Goal: Information Seeking & Learning: Learn about a topic

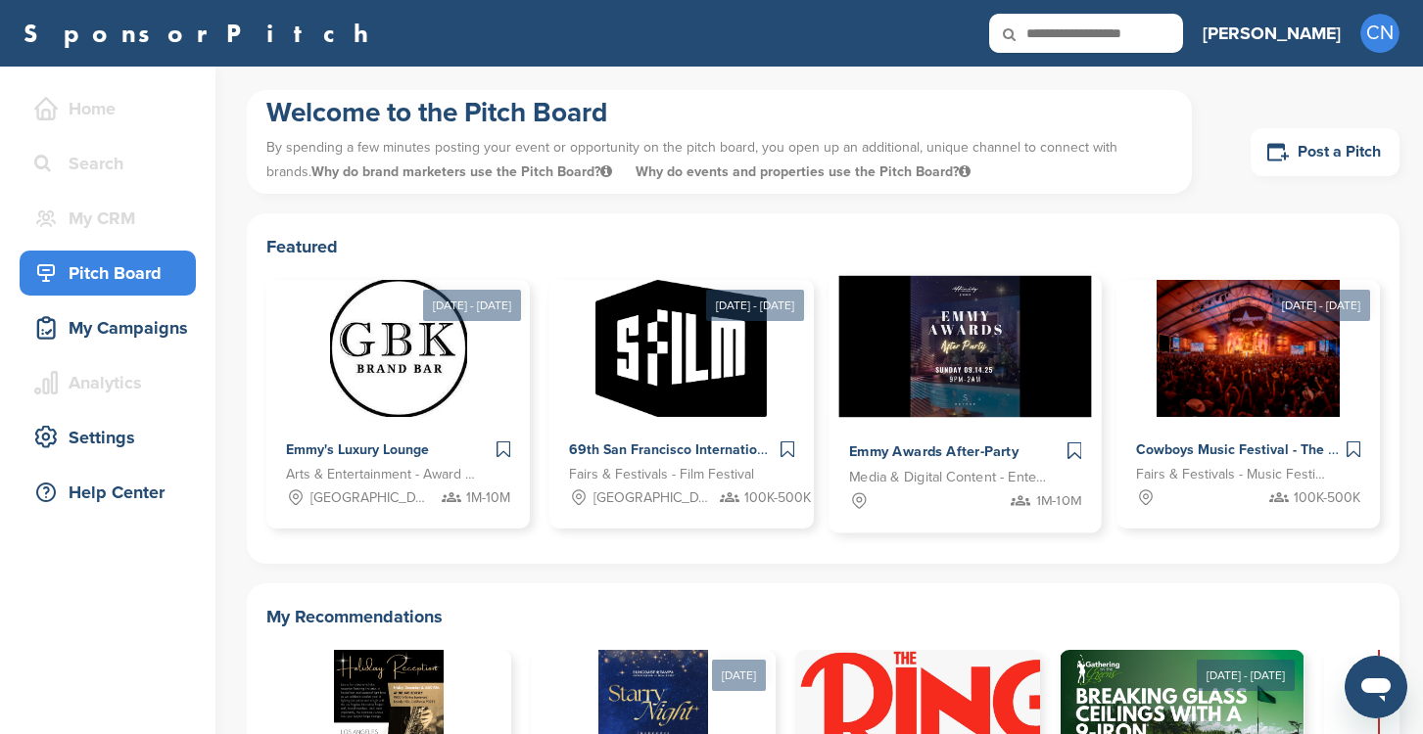
click at [928, 428] on div "Emmy Awards After-Party Media & Digital Content - Entertainment 1M-10M" at bounding box center [964, 476] width 273 height 116
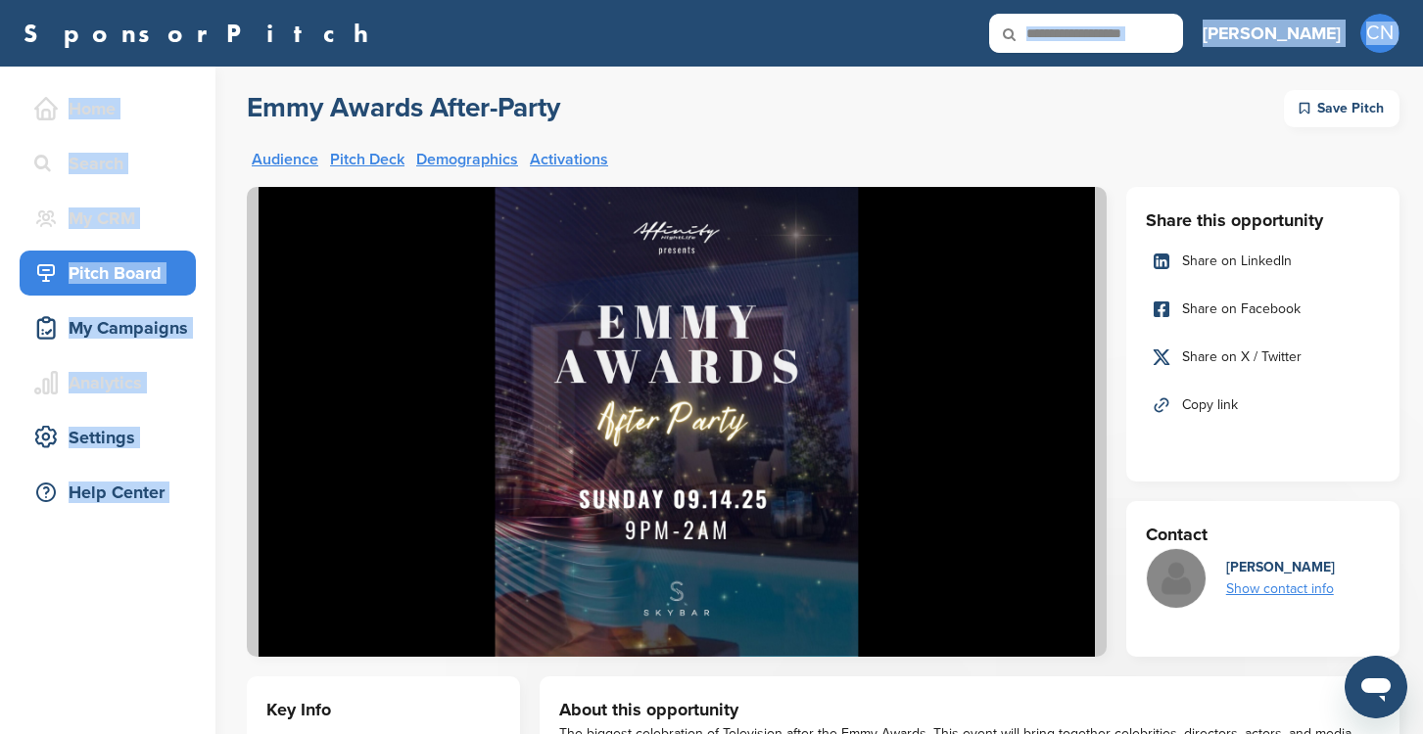
drag, startPoint x: 301, startPoint y: 75, endPoint x: 239, endPoint y: 88, distance: 63.0
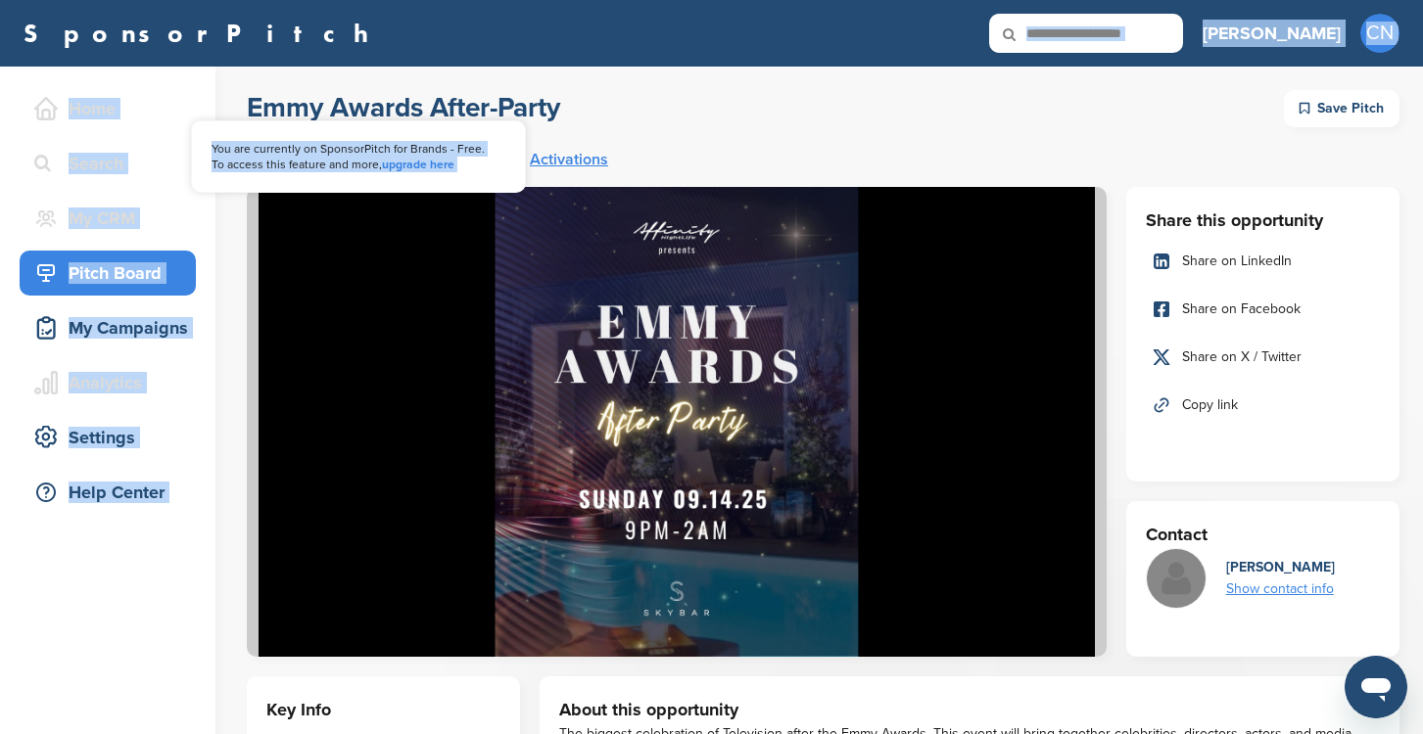
click at [194, 88] on link "Home" at bounding box center [108, 108] width 176 height 45
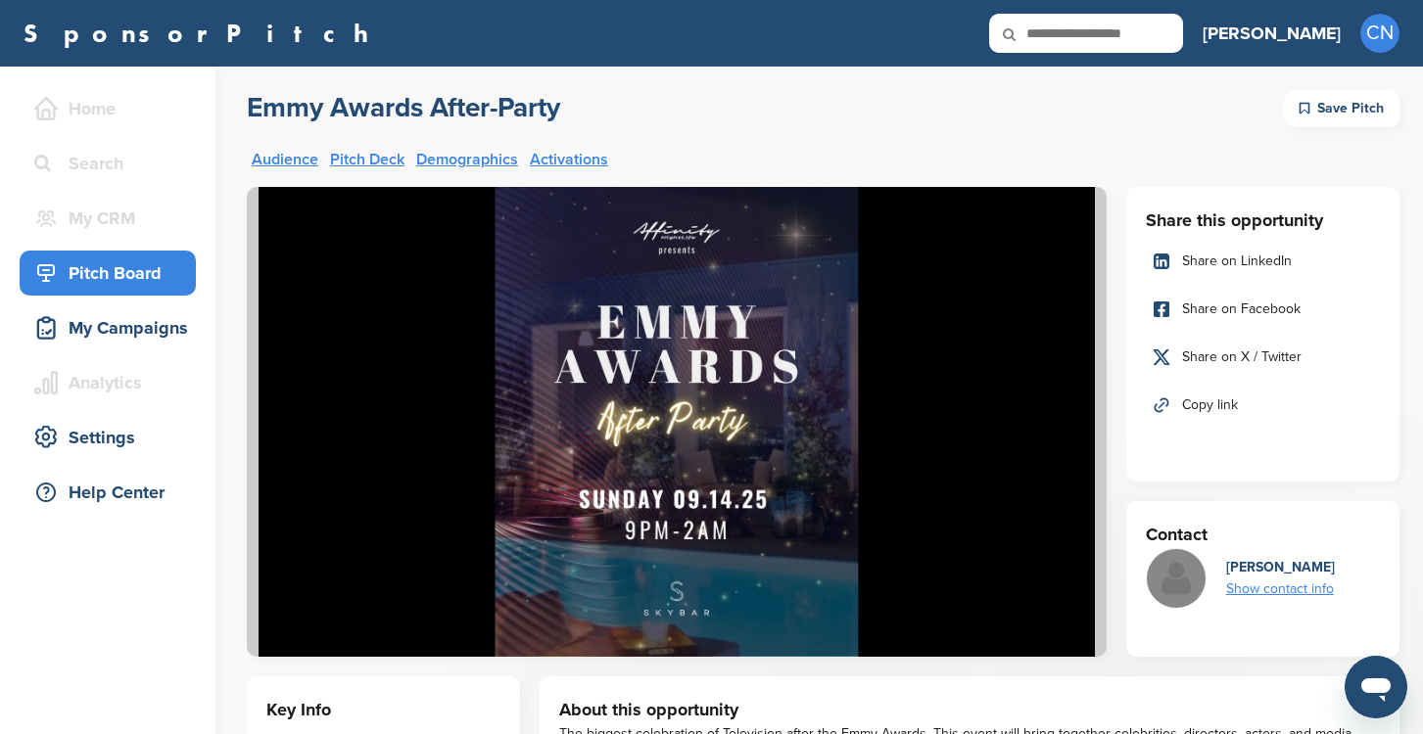
click at [105, 331] on div "My Campaigns" at bounding box center [112, 327] width 166 height 35
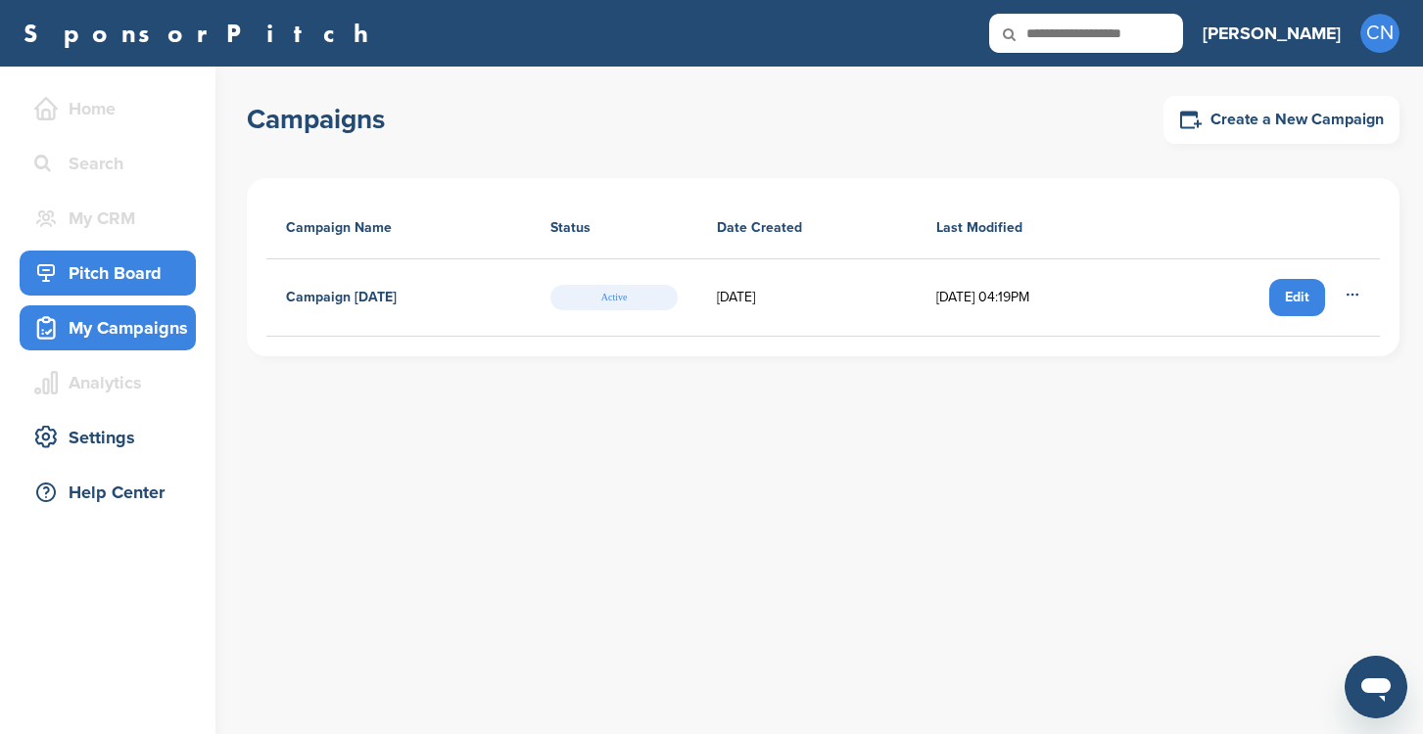
click at [105, 282] on div "Pitch Board" at bounding box center [112, 273] width 166 height 35
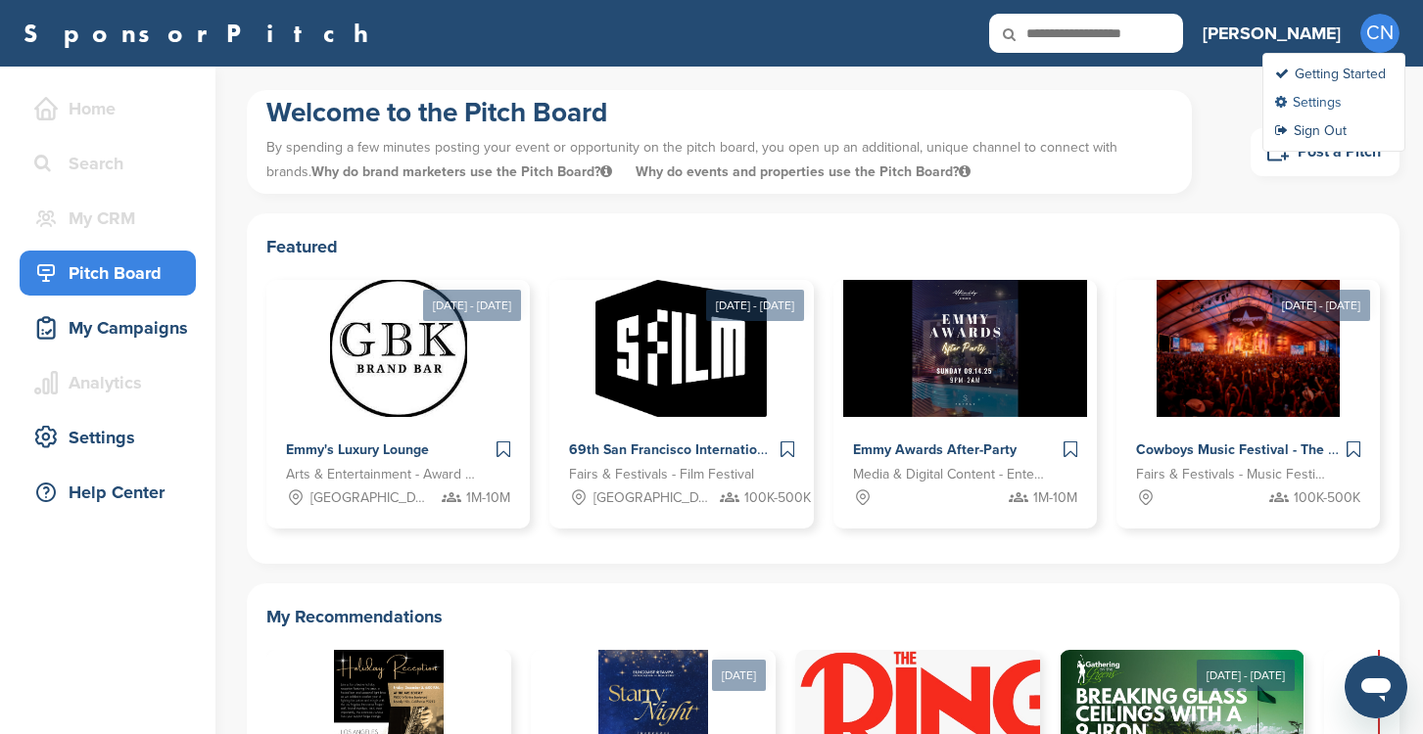
click at [1331, 100] on link "Settings" at bounding box center [1308, 102] width 67 height 17
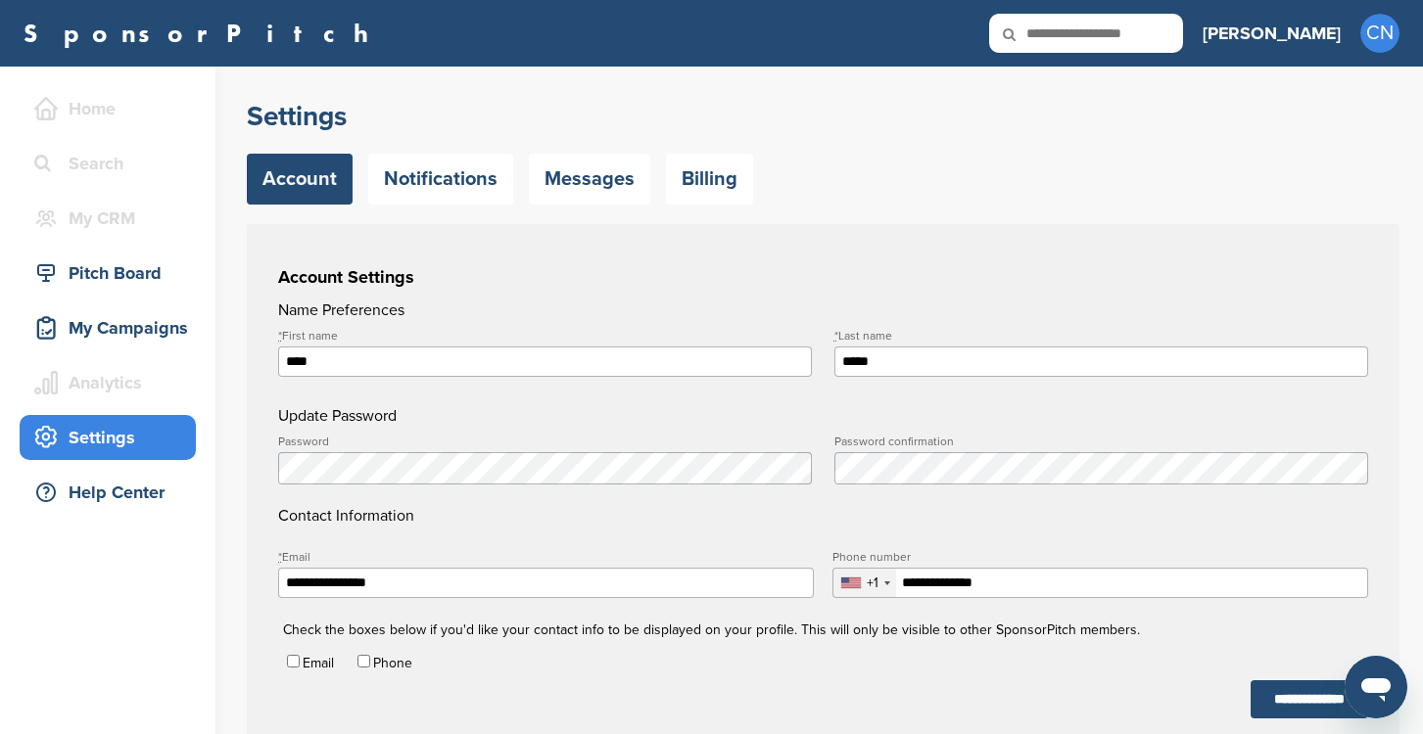
scroll to position [531, 0]
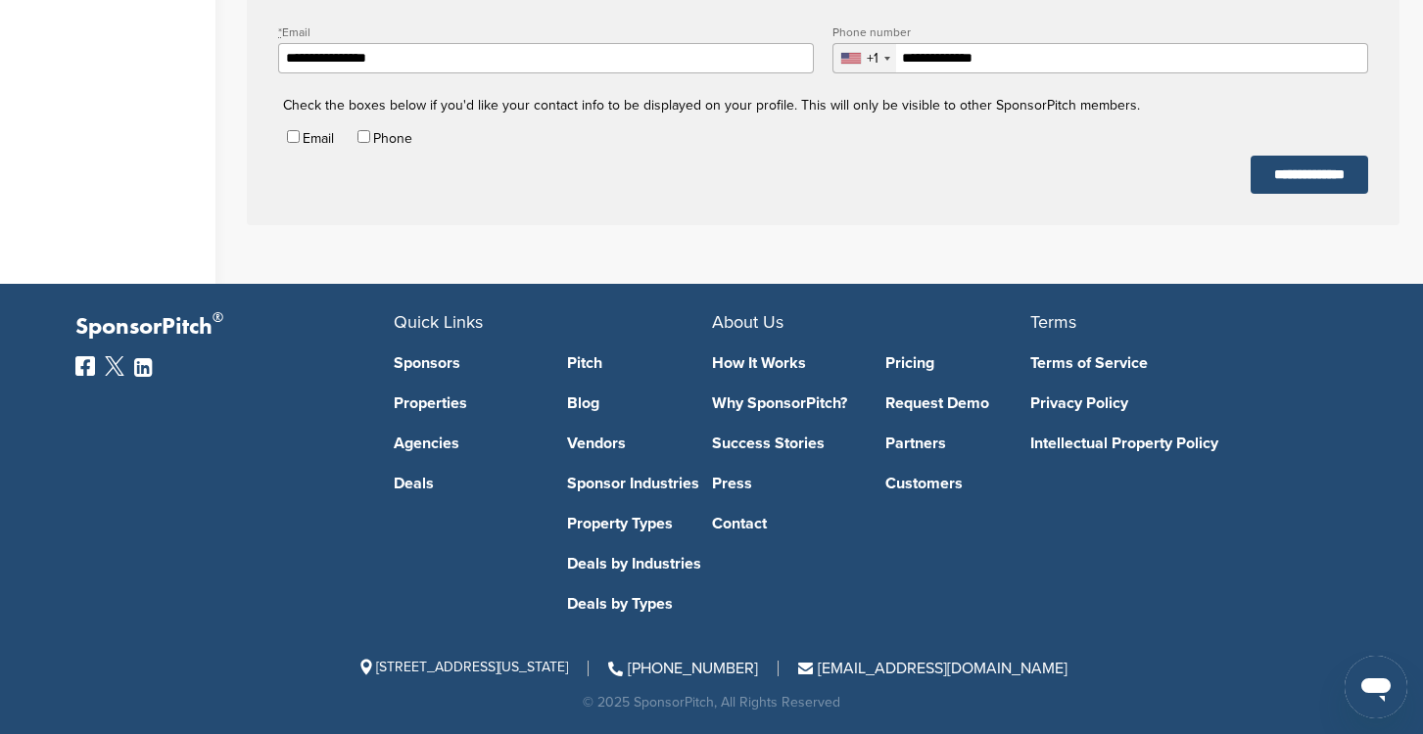
click at [439, 366] on link "Sponsors" at bounding box center [466, 363] width 145 height 16
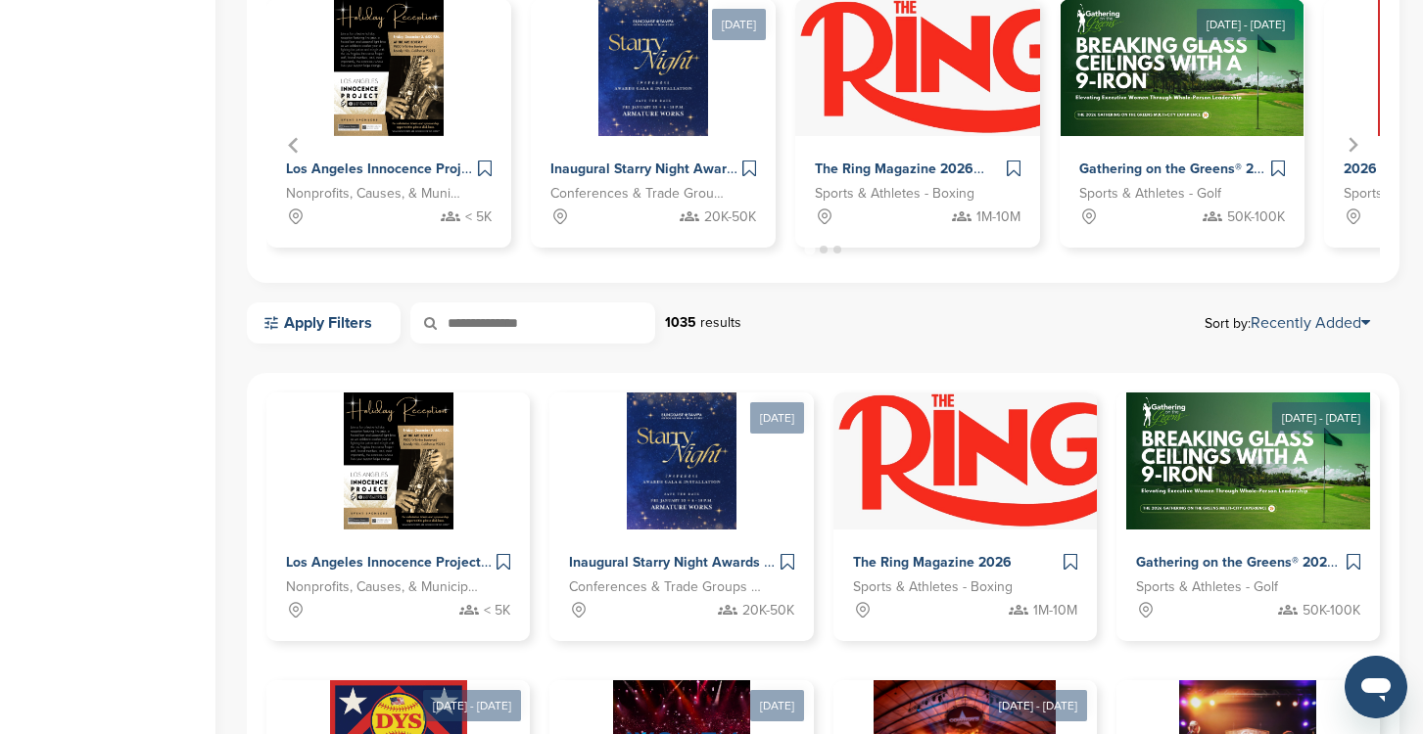
scroll to position [653, 0]
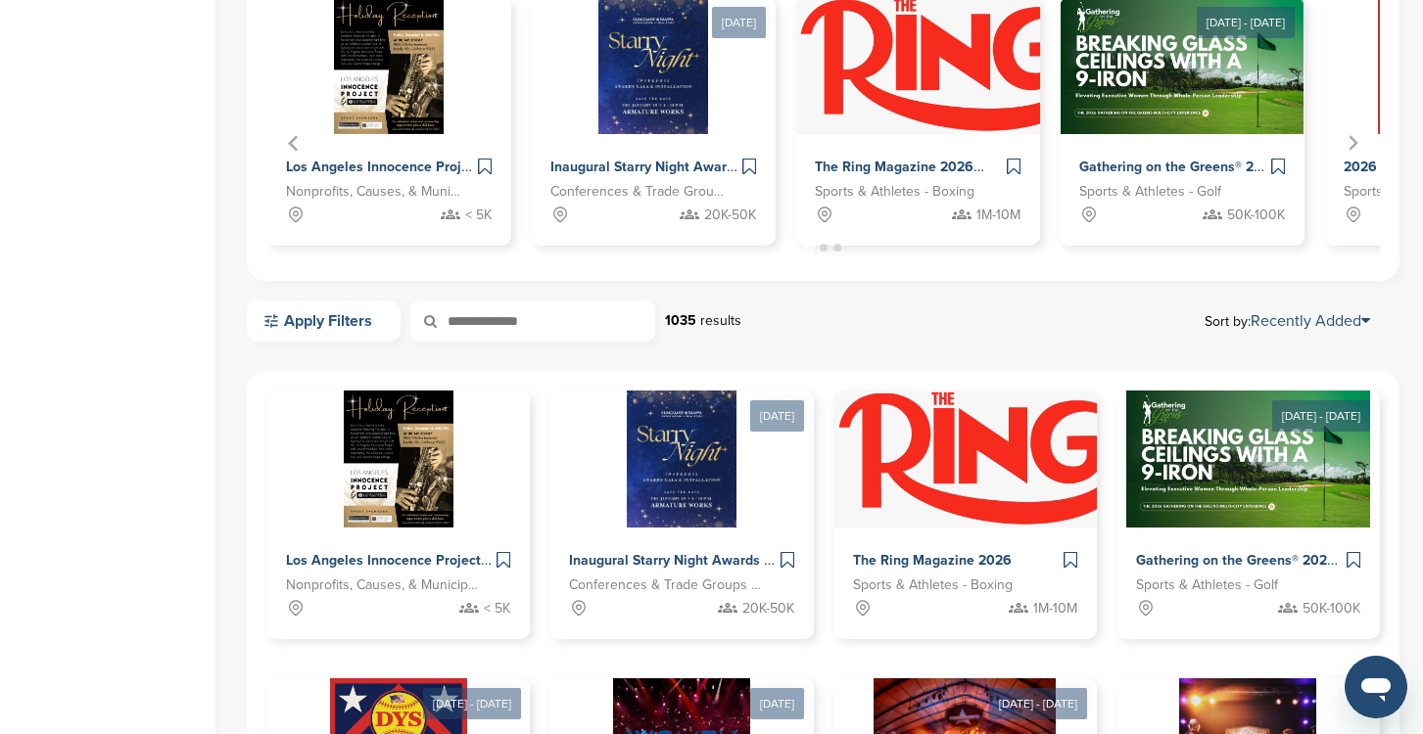
click at [354, 335] on link "Apply Filters" at bounding box center [324, 321] width 154 height 41
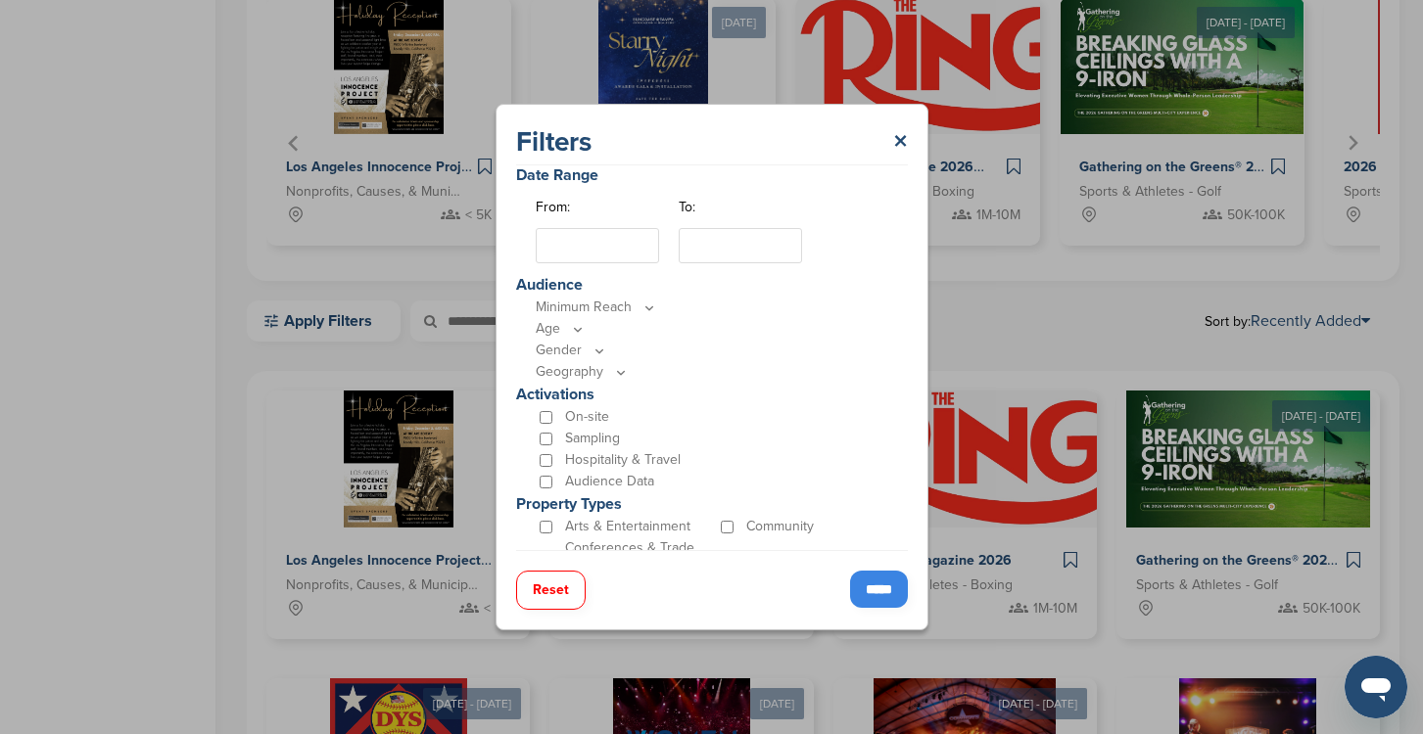
scroll to position [531, 0]
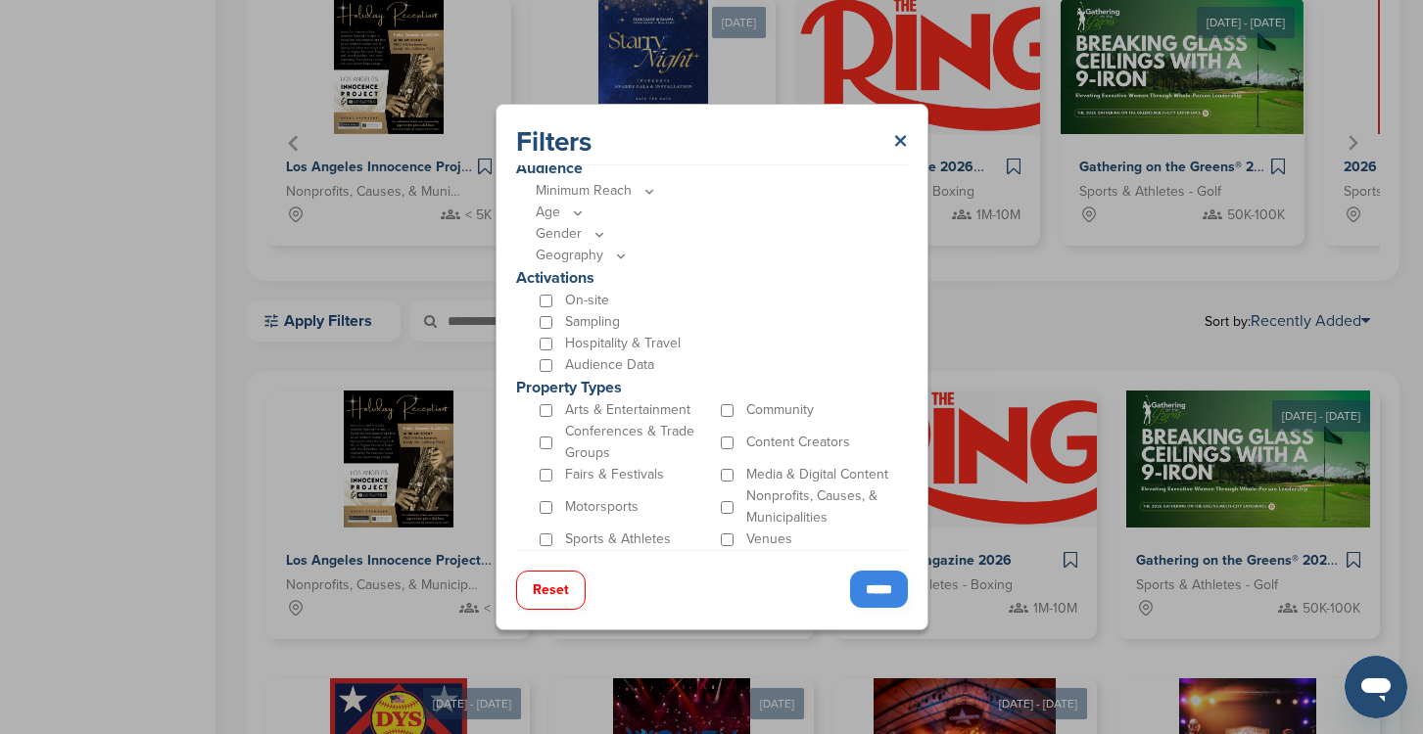
click at [899, 139] on link "×" at bounding box center [900, 141] width 15 height 35
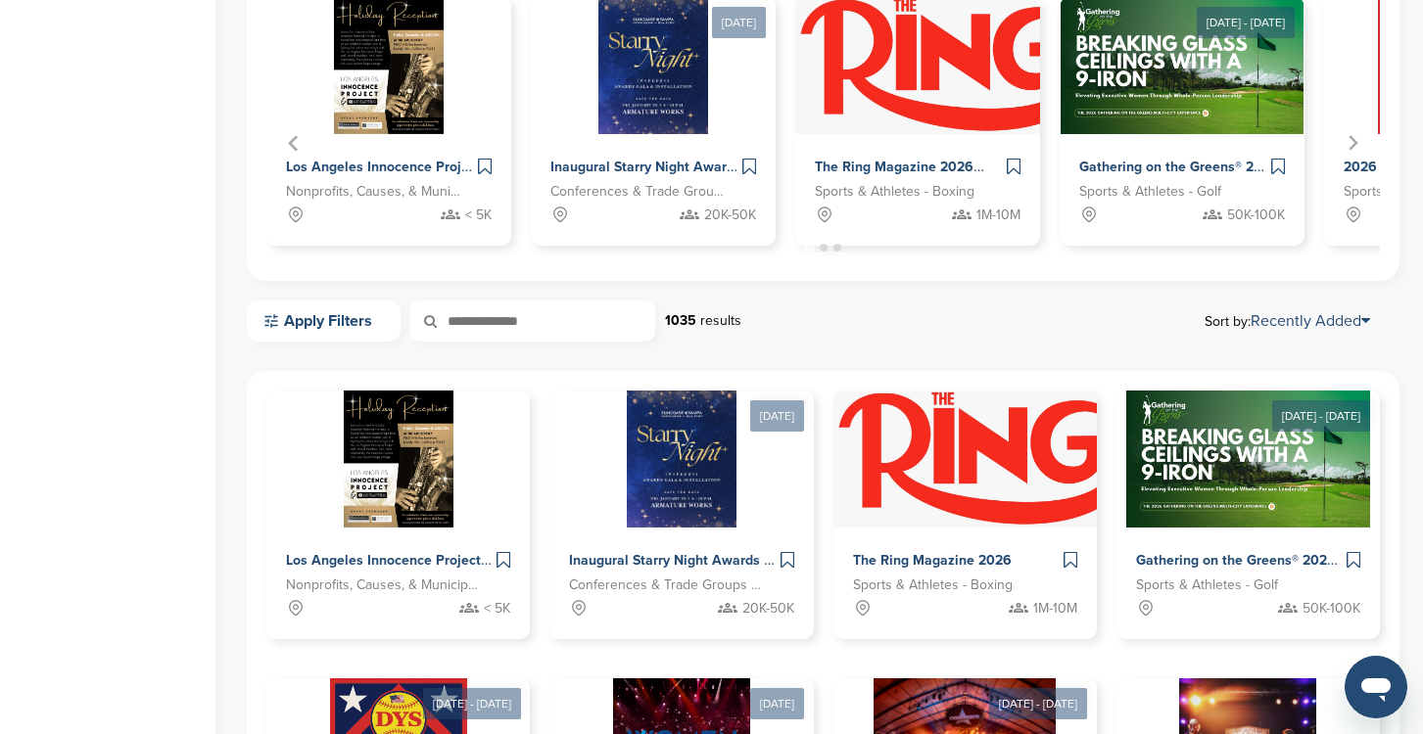
scroll to position [0, 0]
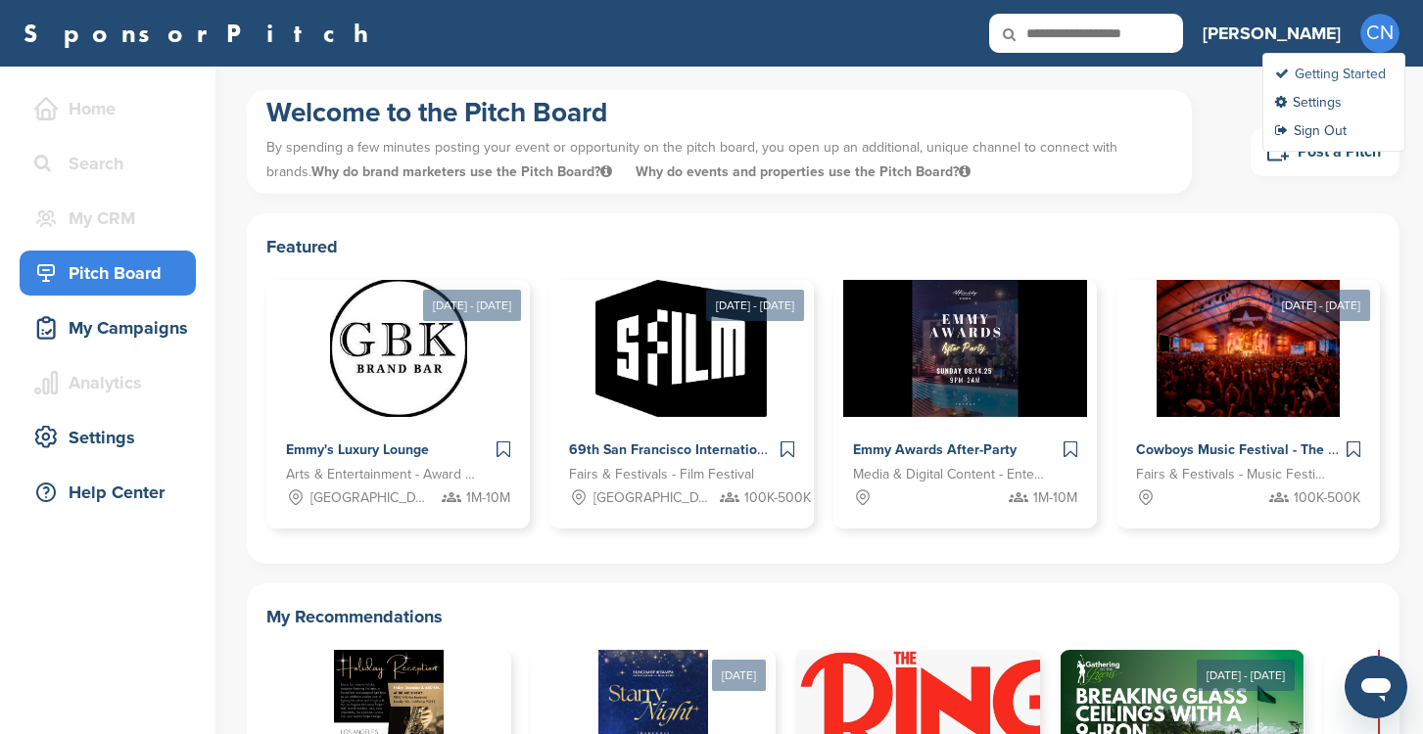
click at [1352, 78] on link "Getting Started" at bounding box center [1330, 74] width 111 height 17
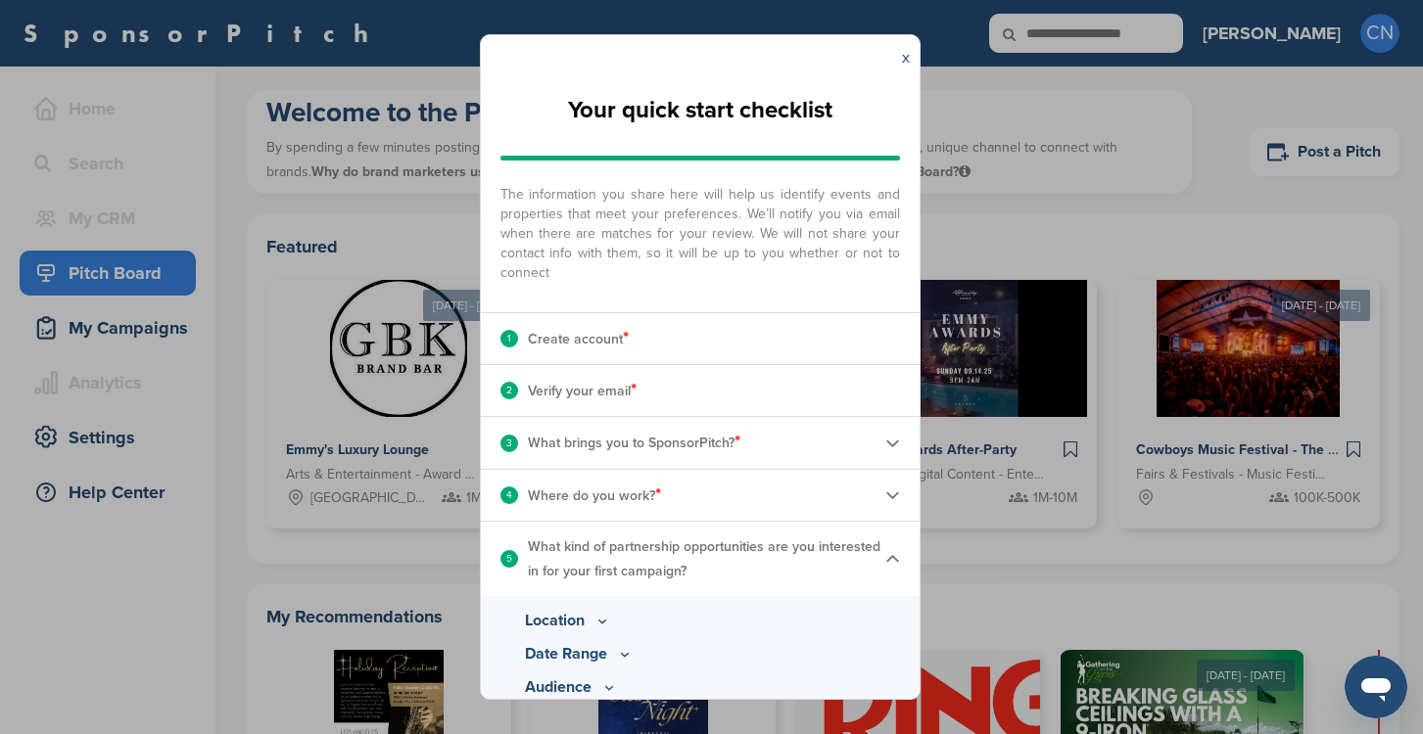
click at [831, 443] on div "3 What brings you to SponsorPitch? *" at bounding box center [700, 442] width 439 height 51
click at [916, 453] on div "3 What brings you to SponsorPitch? *" at bounding box center [700, 442] width 439 height 51
click at [885, 448] on img at bounding box center [892, 443] width 15 height 15
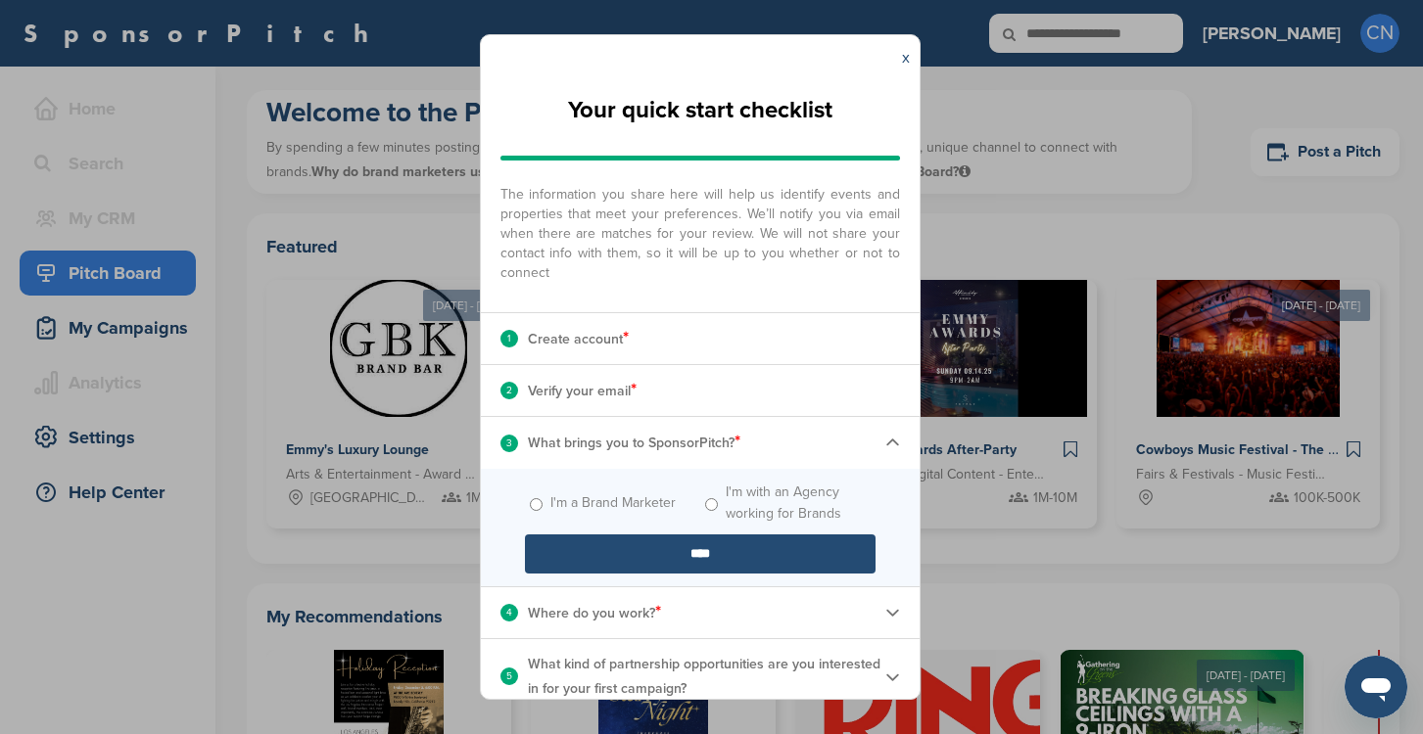
click at [696, 559] on input "****" at bounding box center [700, 554] width 351 height 39
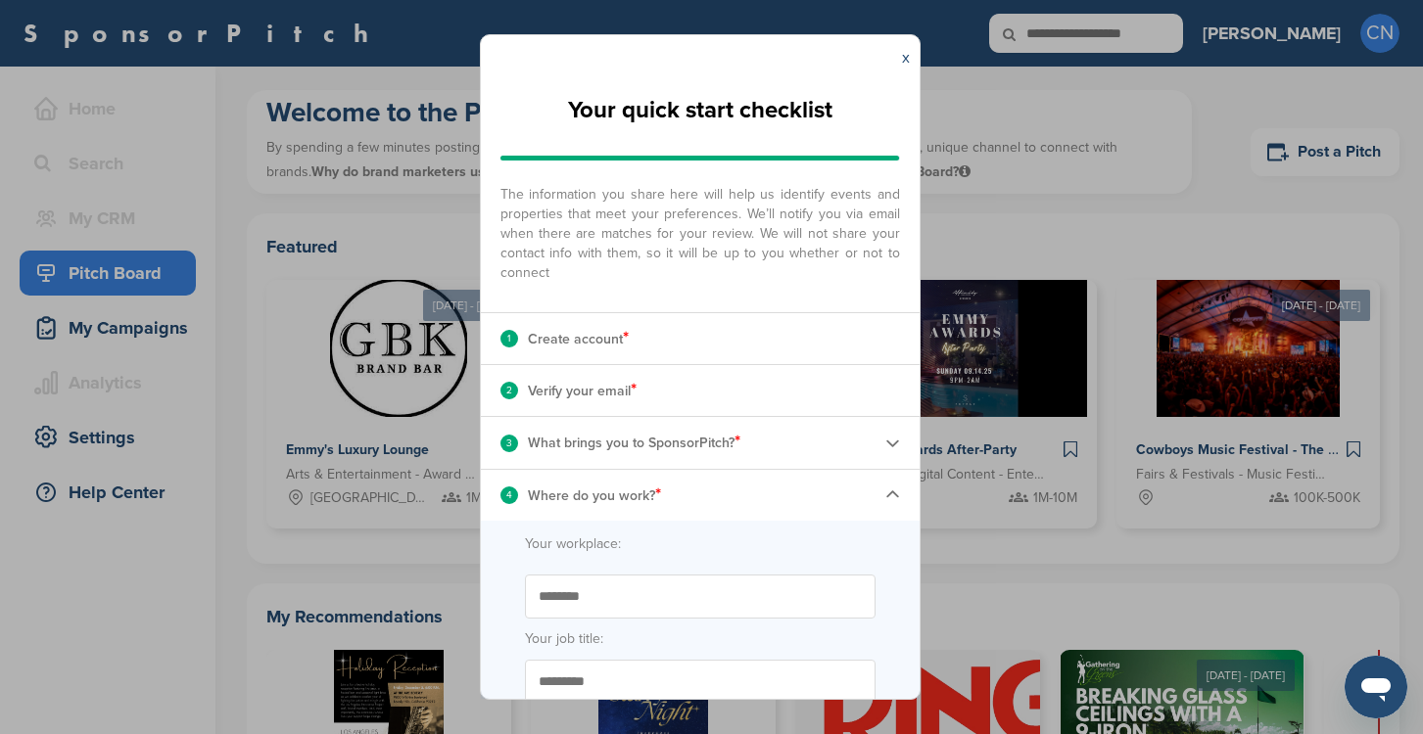
scroll to position [142, 0]
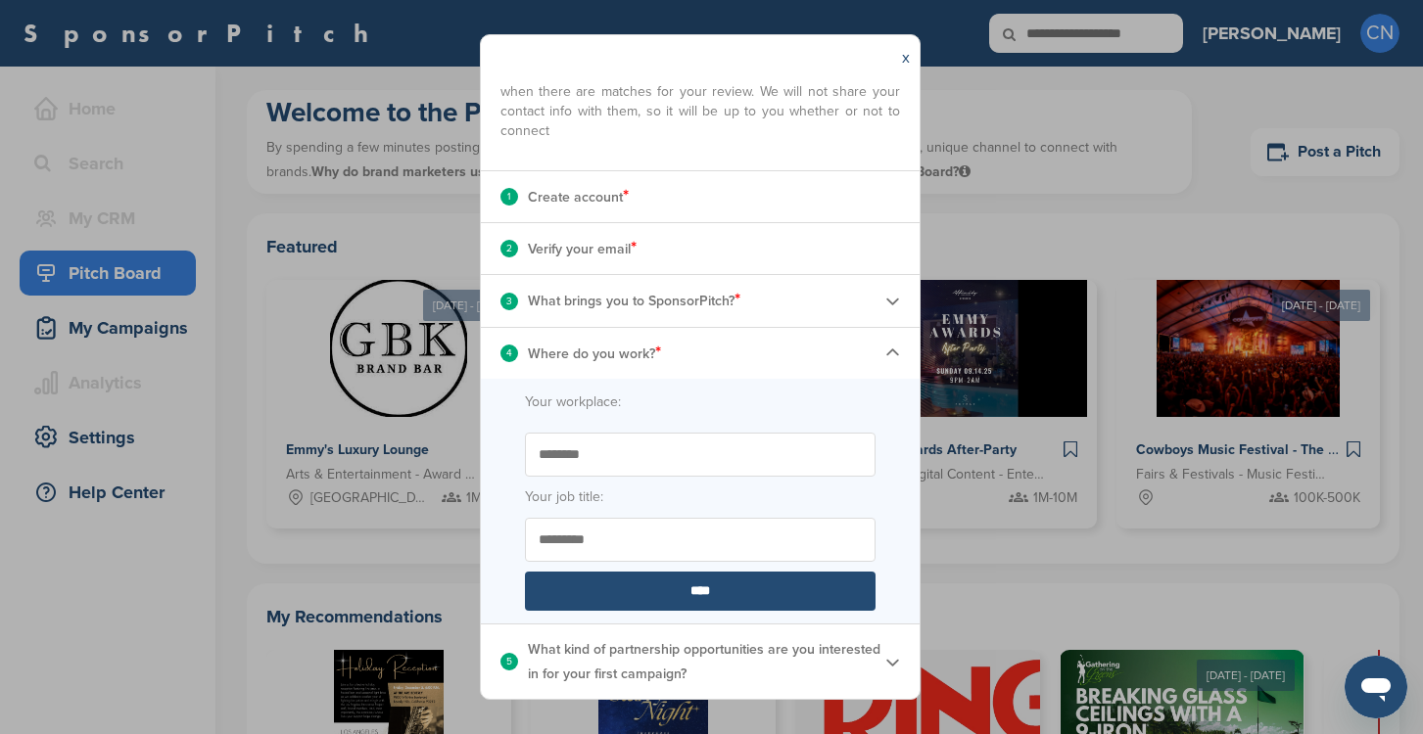
click at [700, 609] on input "****" at bounding box center [700, 591] width 351 height 39
click at [890, 660] on img at bounding box center [892, 662] width 15 height 15
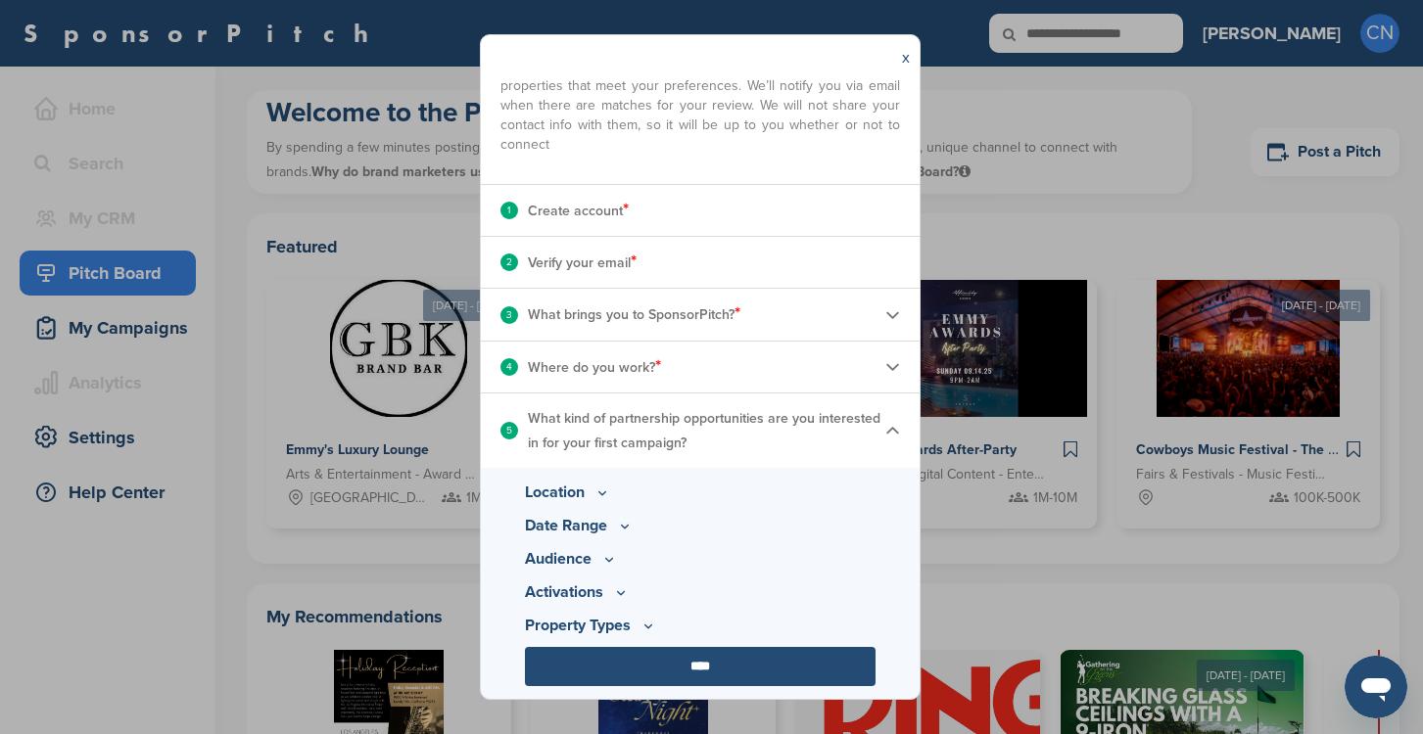
scroll to position [128, 0]
click at [619, 597] on icon at bounding box center [621, 593] width 16 height 17
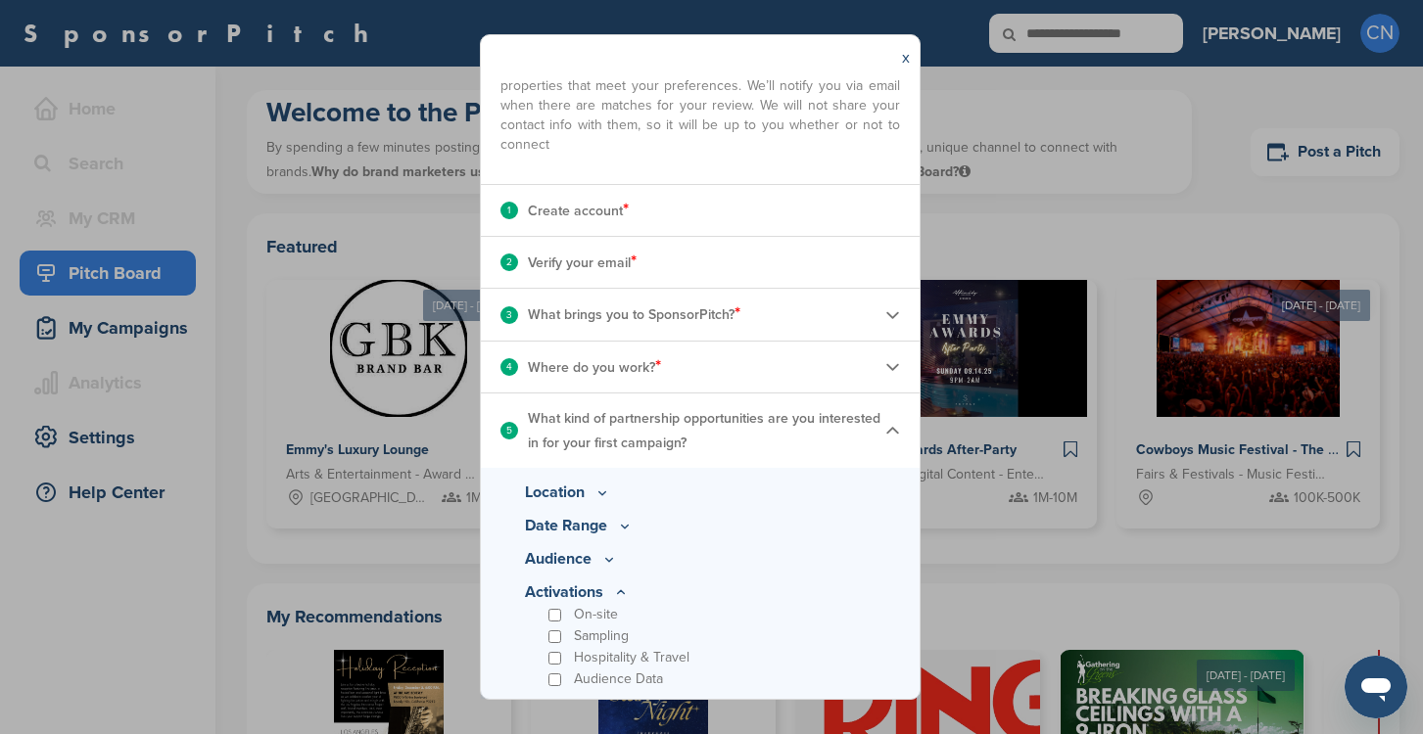
scroll to position [214, 0]
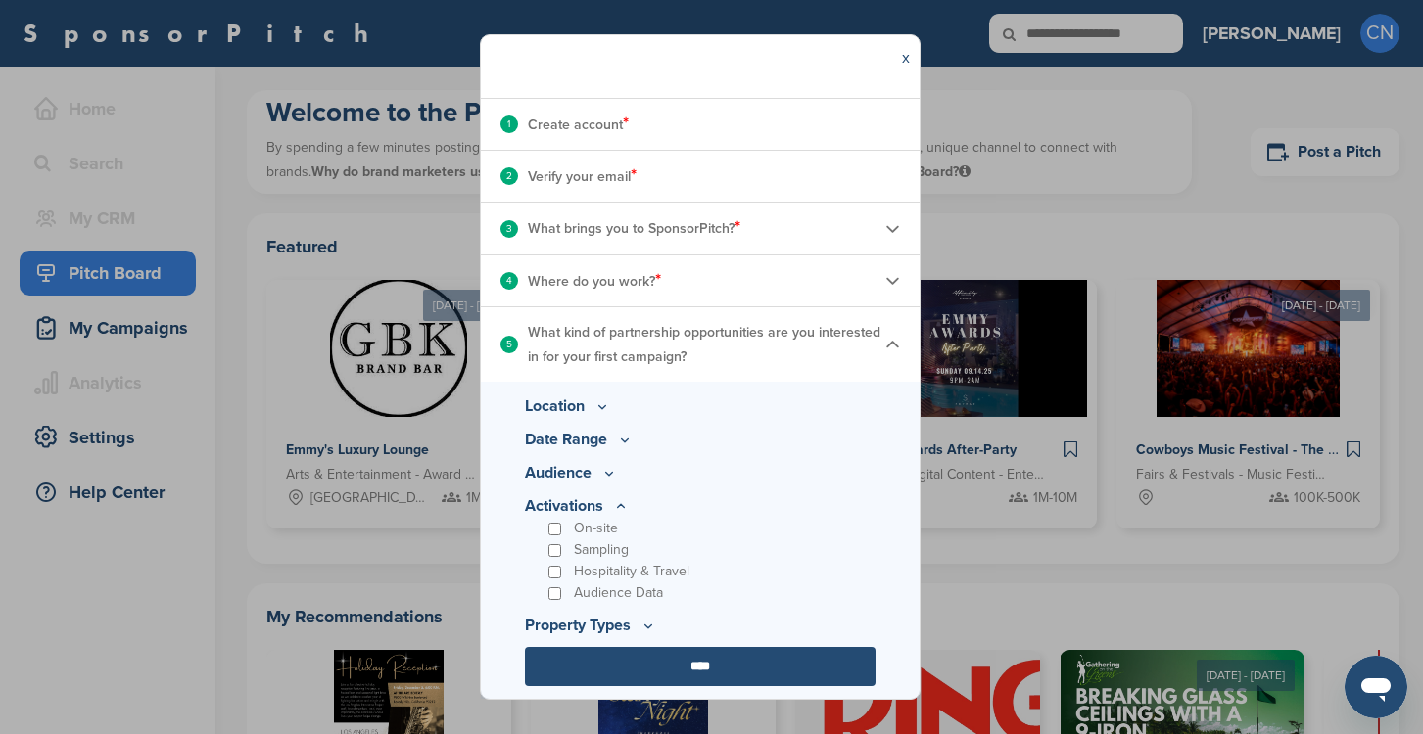
click at [667, 655] on input "****" at bounding box center [700, 666] width 351 height 39
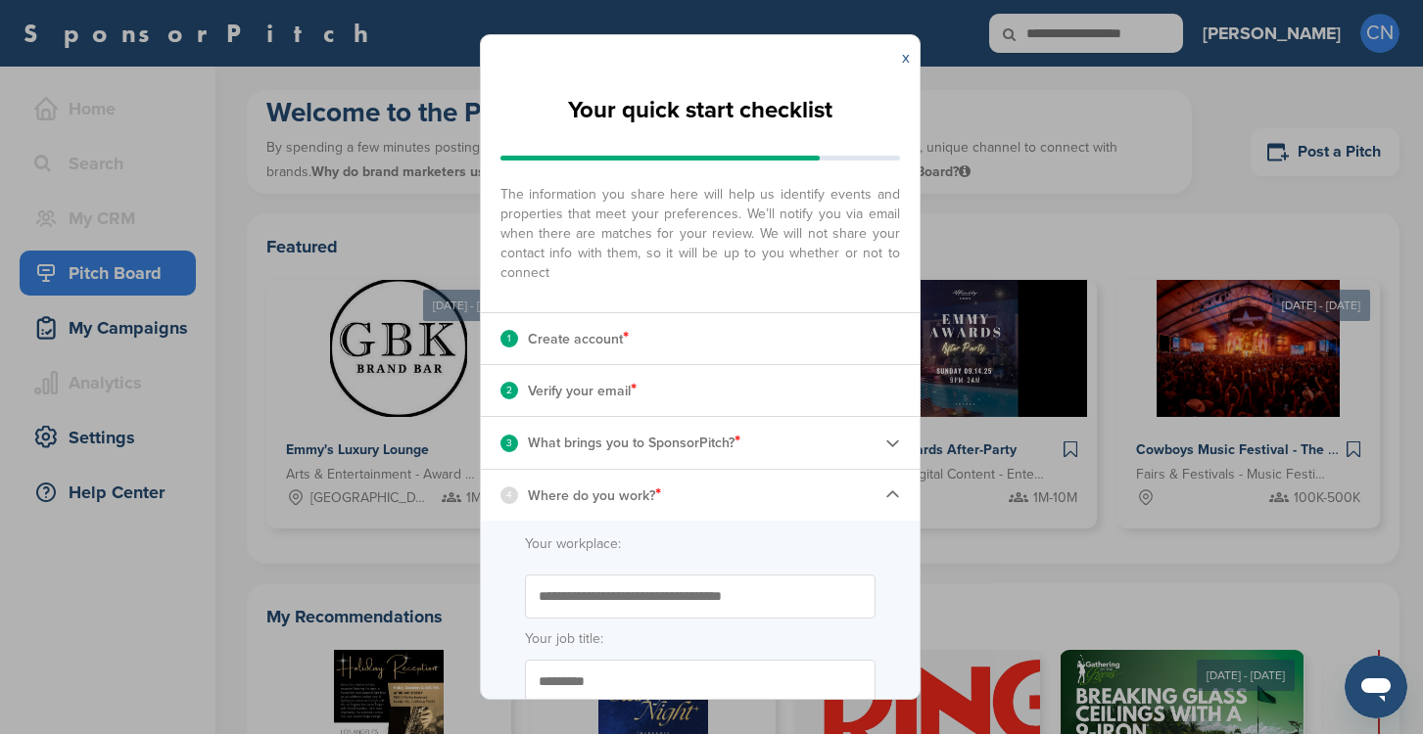
click at [904, 60] on link "x" at bounding box center [906, 58] width 8 height 20
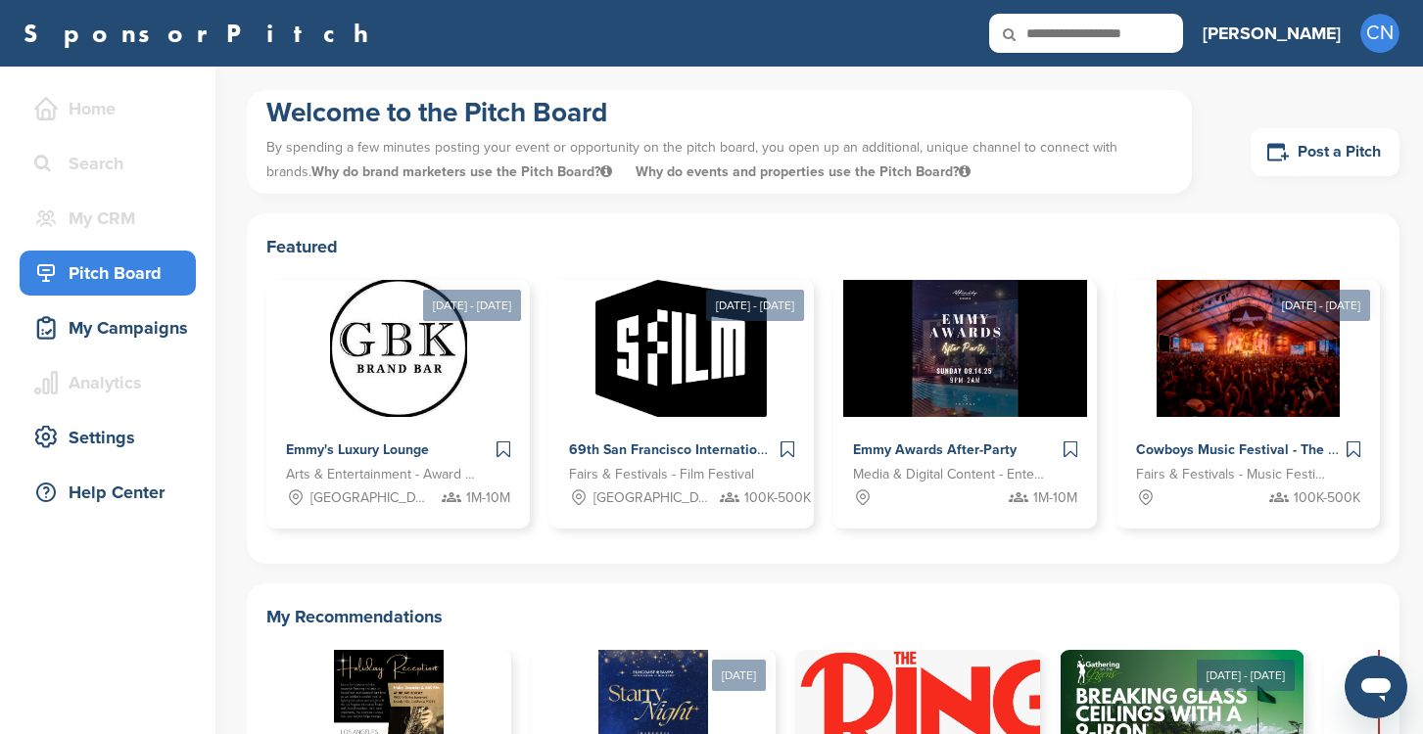
click at [98, 270] on div "Pitch Board" at bounding box center [112, 273] width 166 height 35
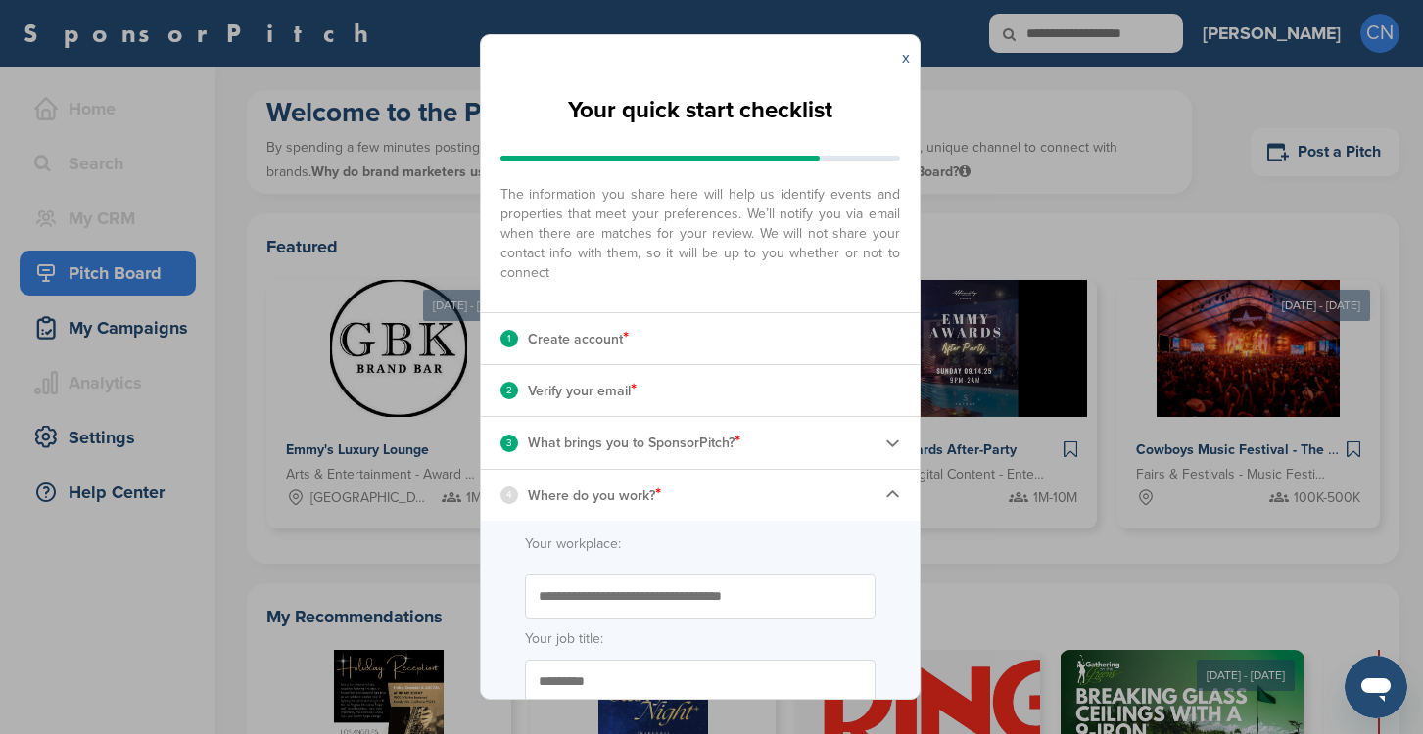
click at [903, 58] on link "x" at bounding box center [906, 58] width 8 height 20
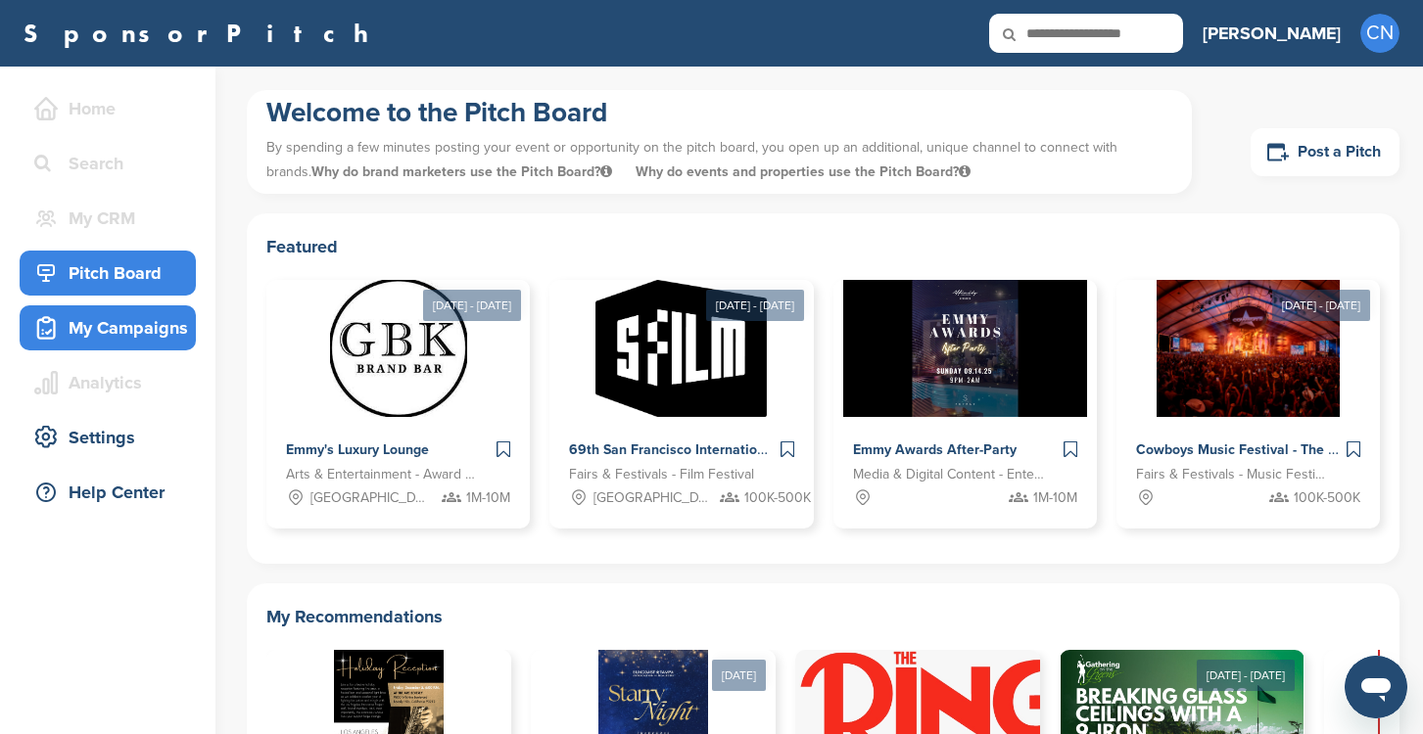
click at [131, 307] on div "My Campaigns" at bounding box center [108, 328] width 176 height 45
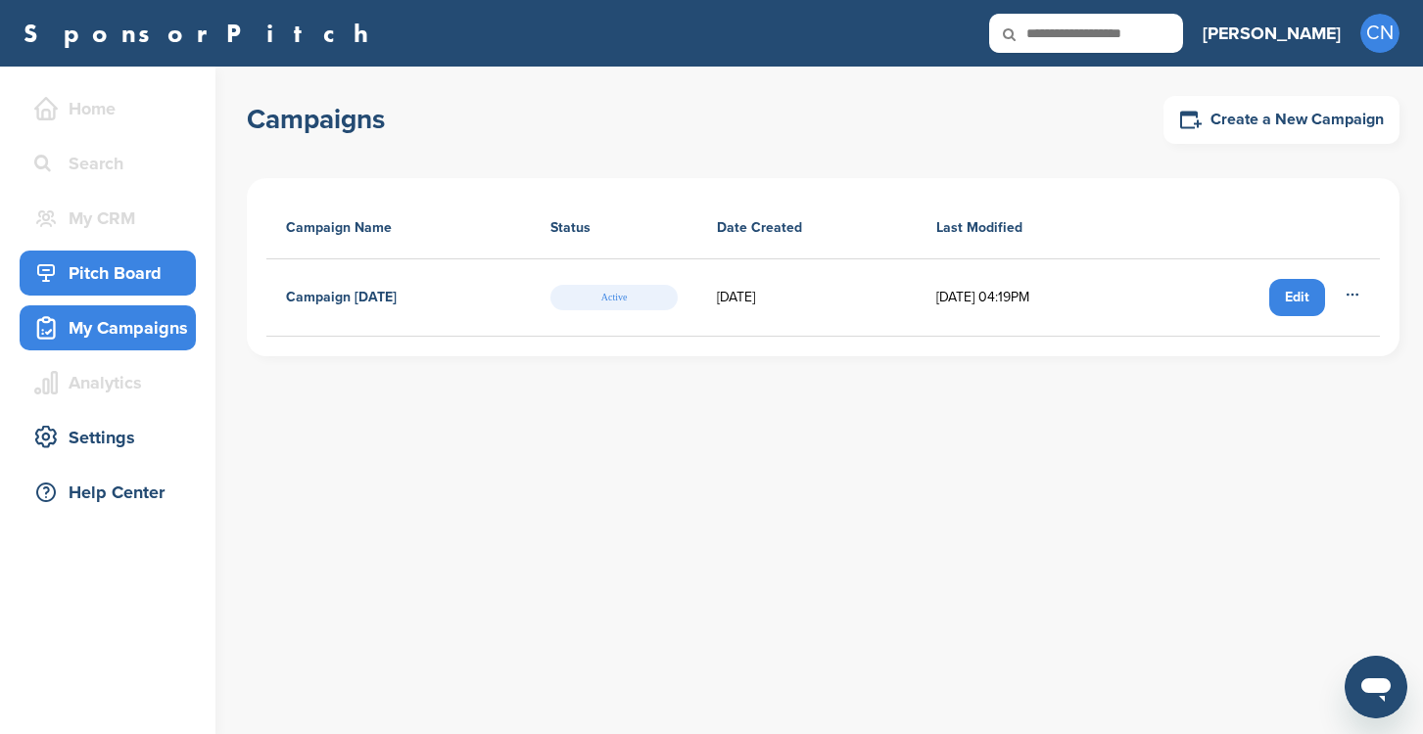
click at [106, 281] on div "Pitch Board" at bounding box center [112, 273] width 166 height 35
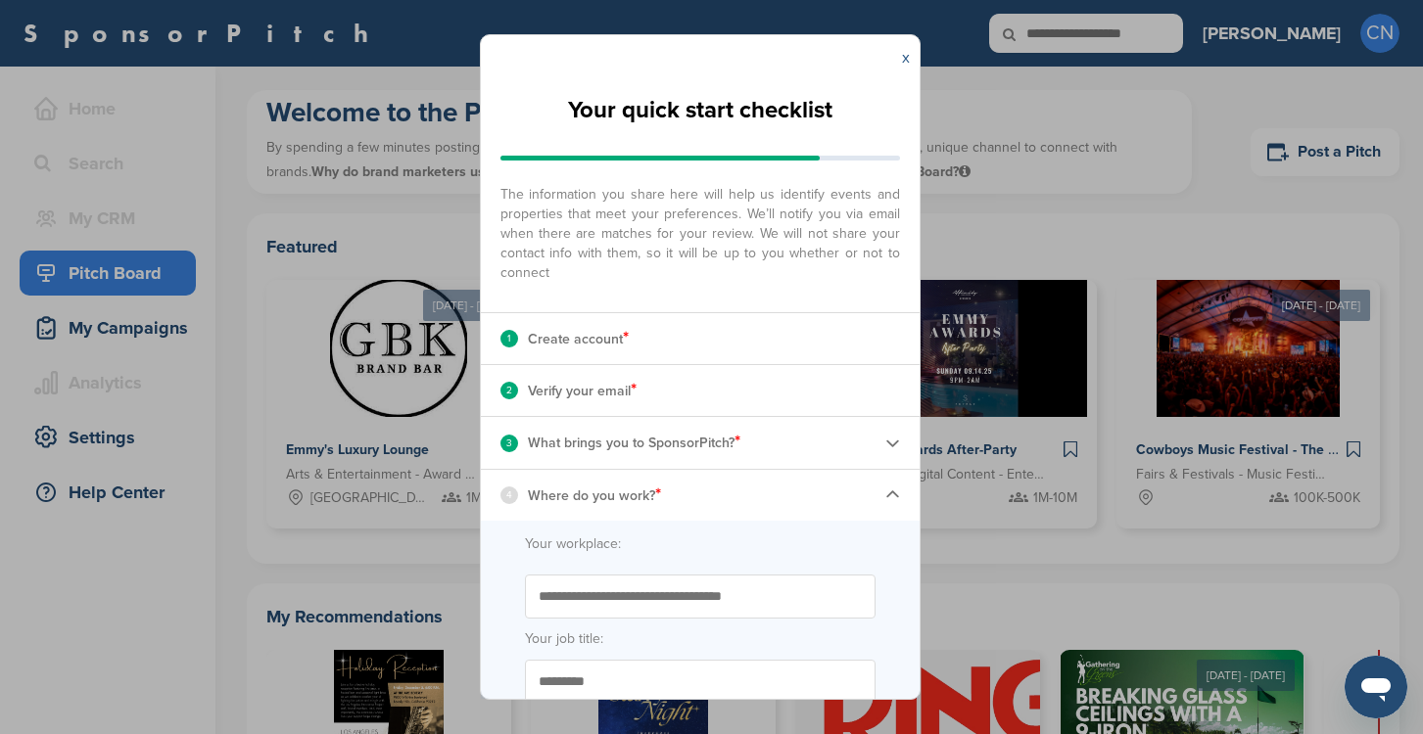
click at [908, 51] on link "x" at bounding box center [906, 58] width 8 height 20
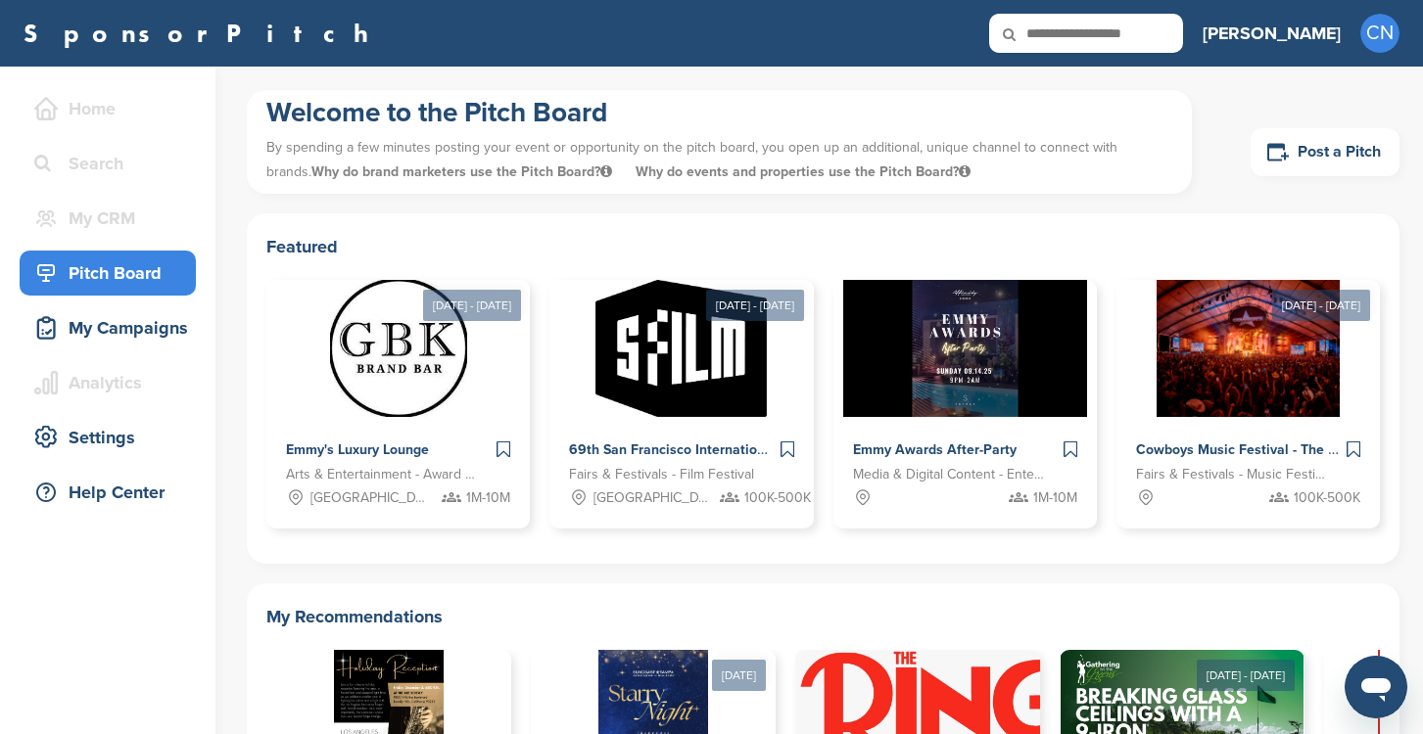
click at [1183, 37] on input "text" at bounding box center [1086, 33] width 194 height 39
type input "*******"
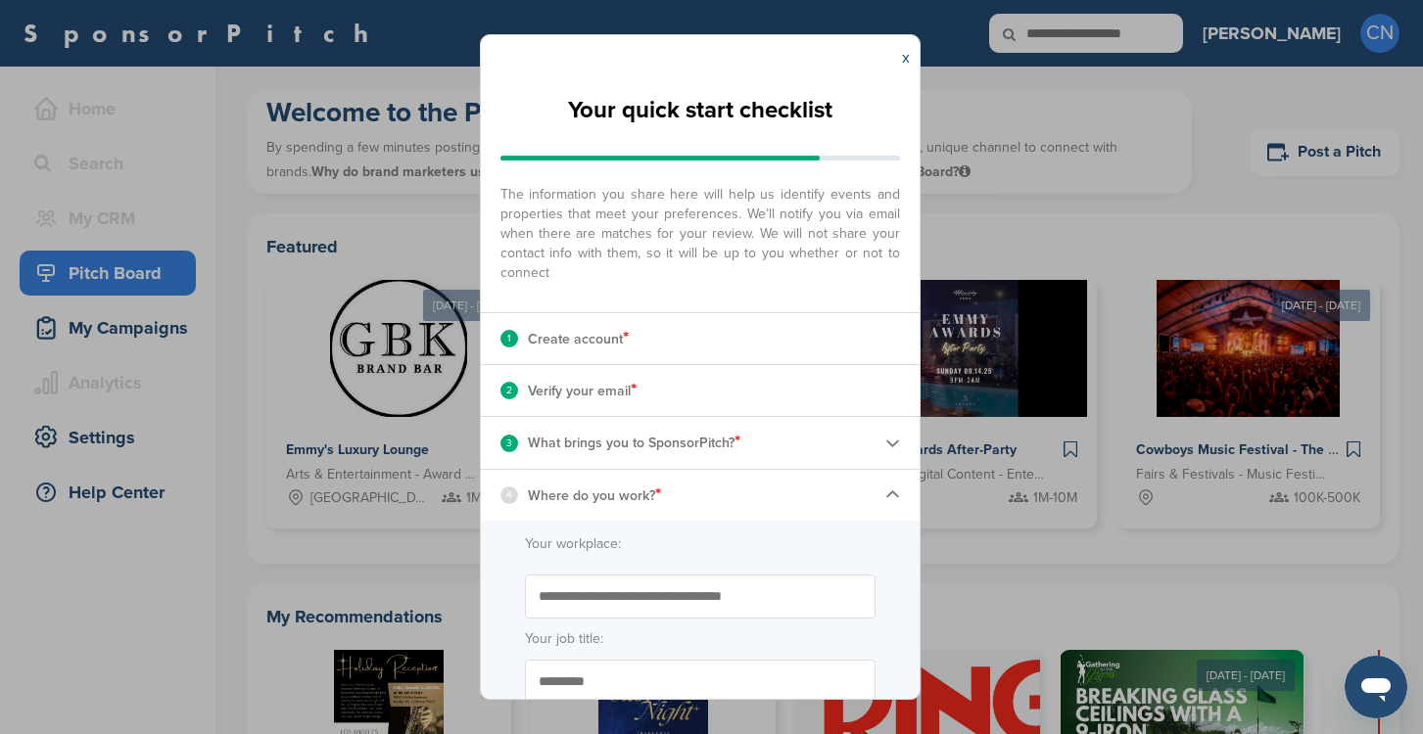
click at [909, 65] on div "x" at bounding box center [905, 57] width 27 height 45
click at [687, 593] on input "Start typing the name of your workplace. Don’t see your organization in the dro…" at bounding box center [700, 597] width 351 height 44
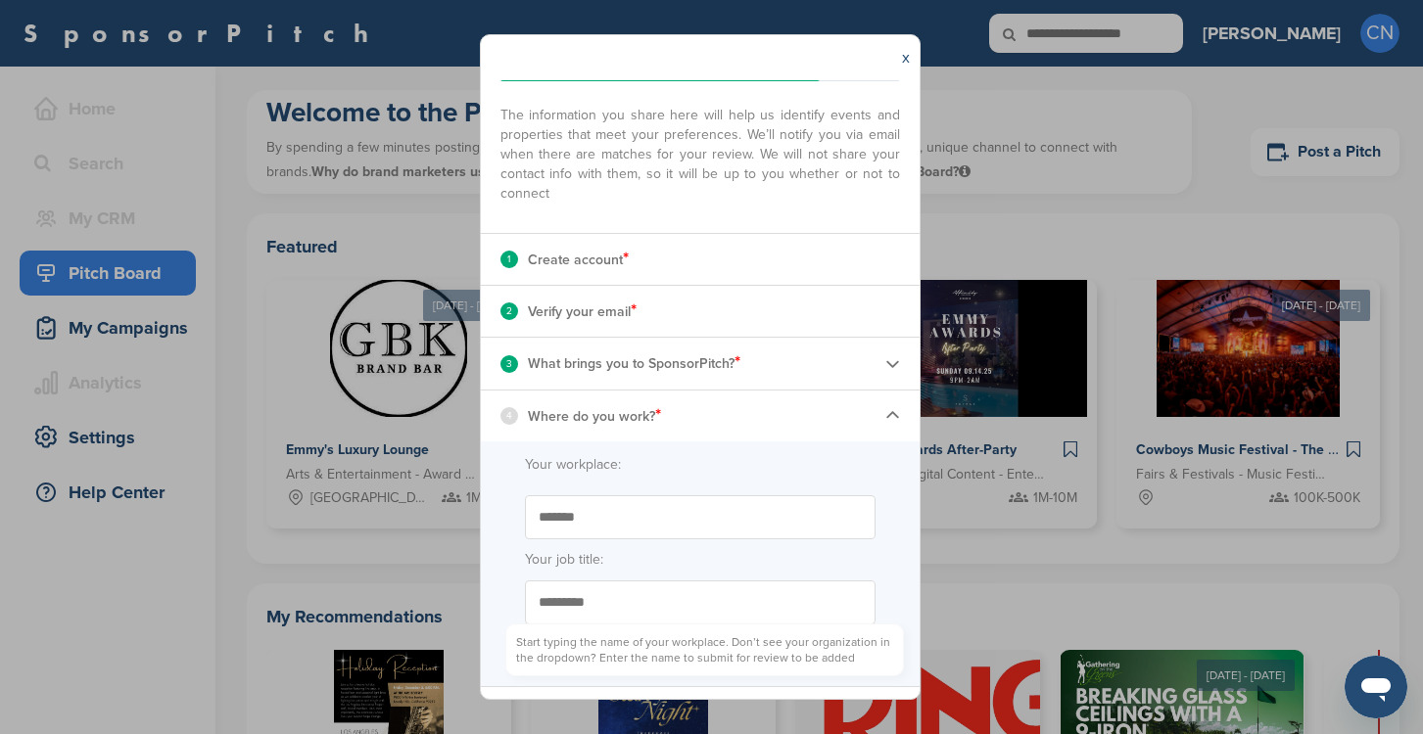
scroll to position [142, 0]
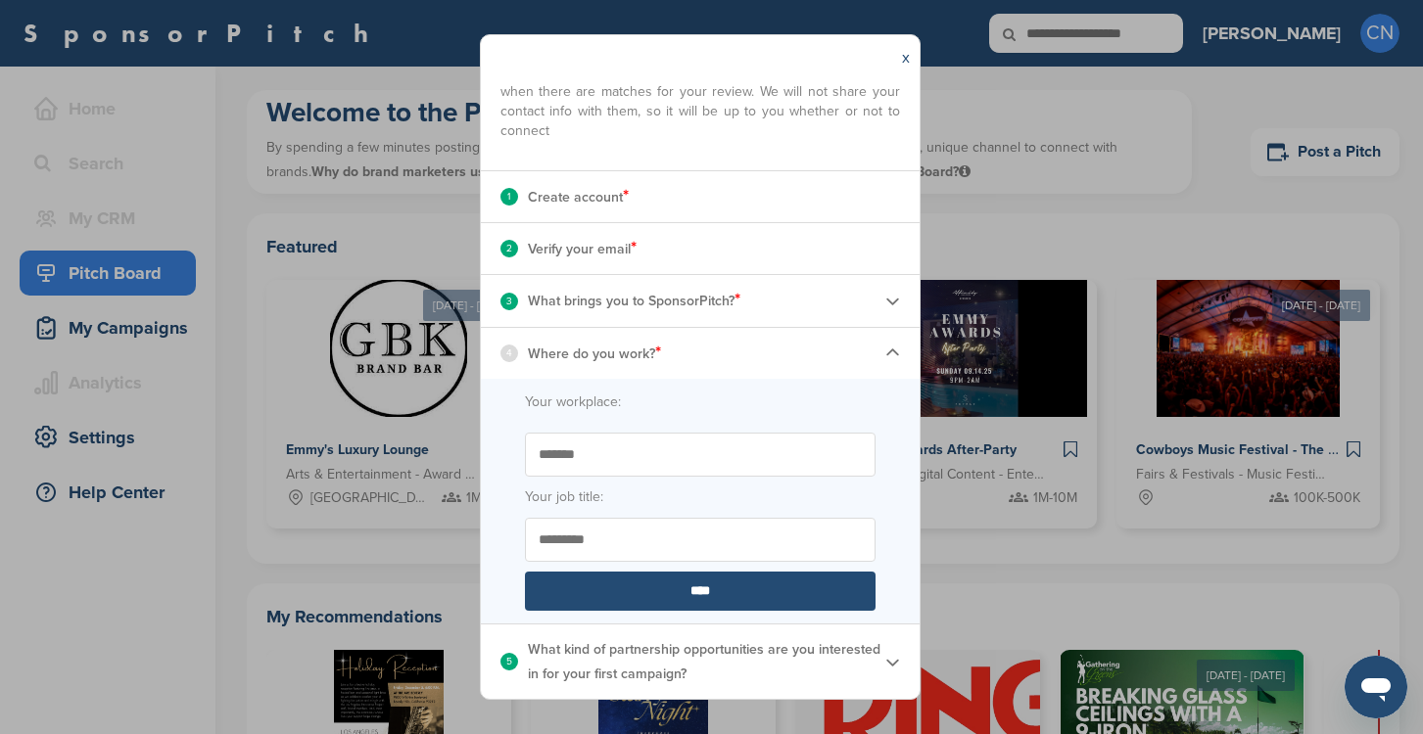
type input "*******"
click at [669, 580] on input "****" at bounding box center [700, 591] width 351 height 39
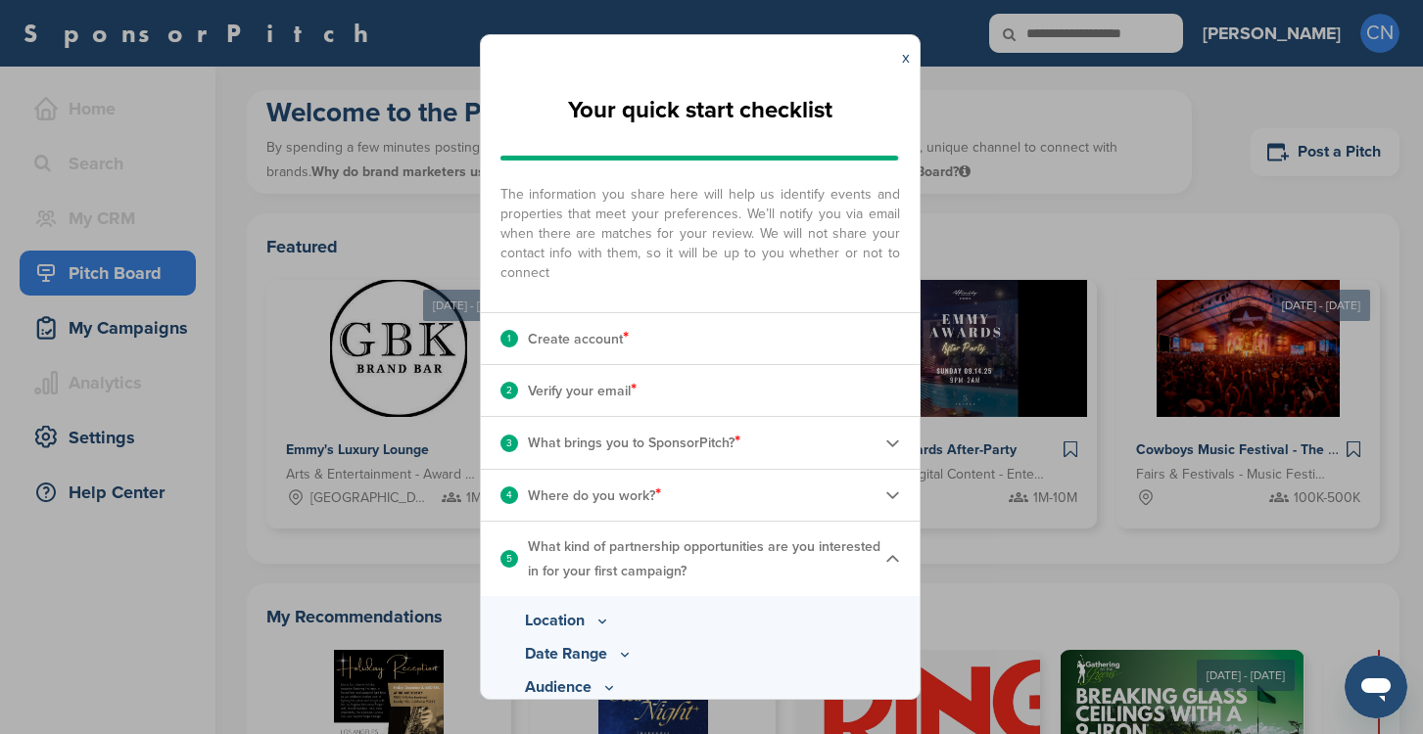
scroll to position [128, 0]
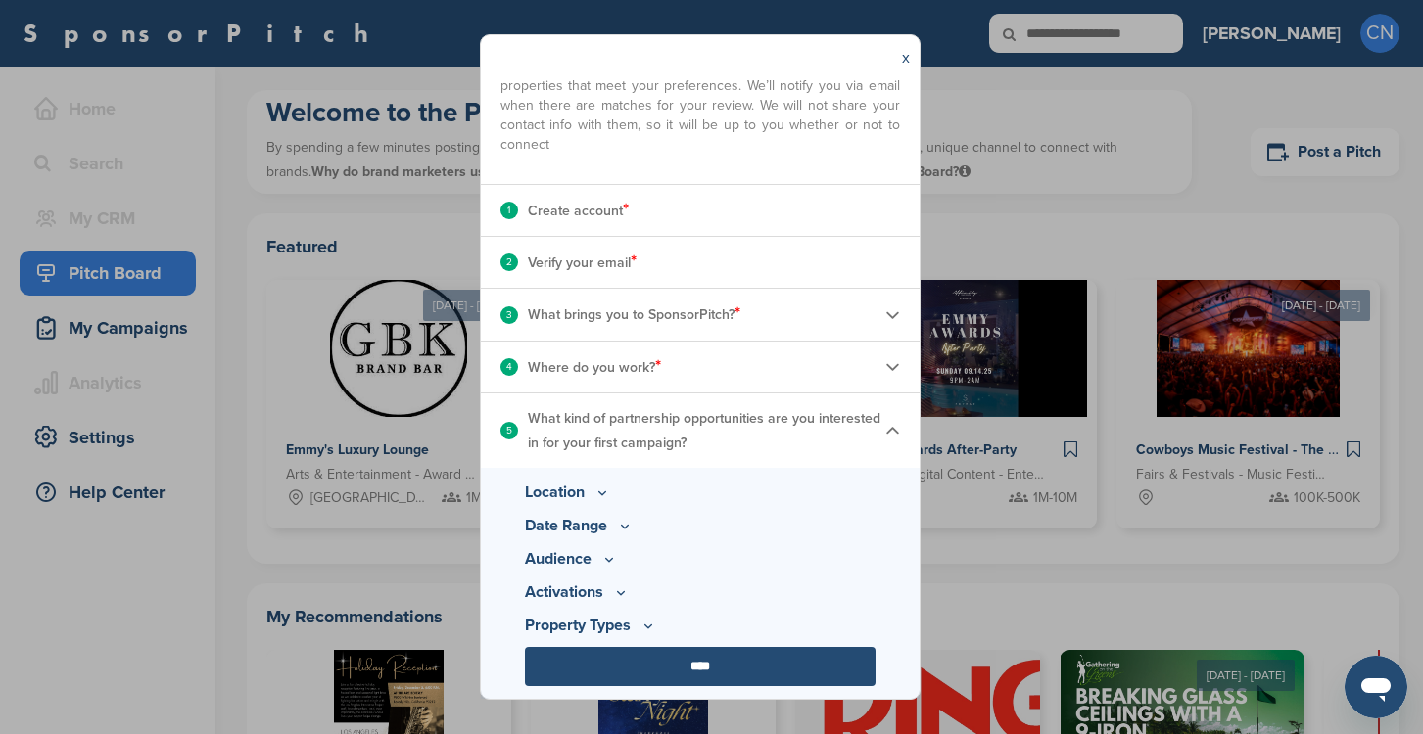
click at [643, 660] on input "****" at bounding box center [700, 666] width 351 height 39
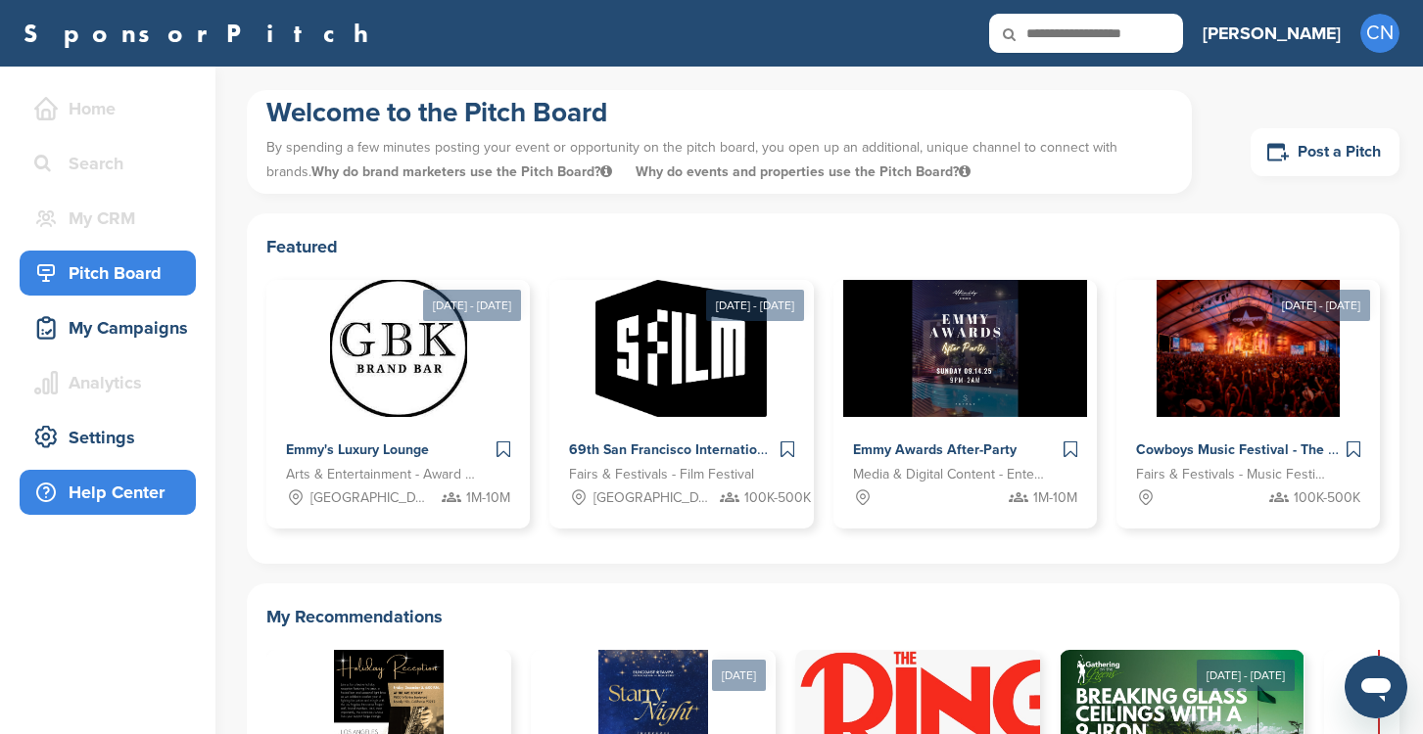
click at [139, 474] on div "Help Center" at bounding box center [108, 492] width 176 height 45
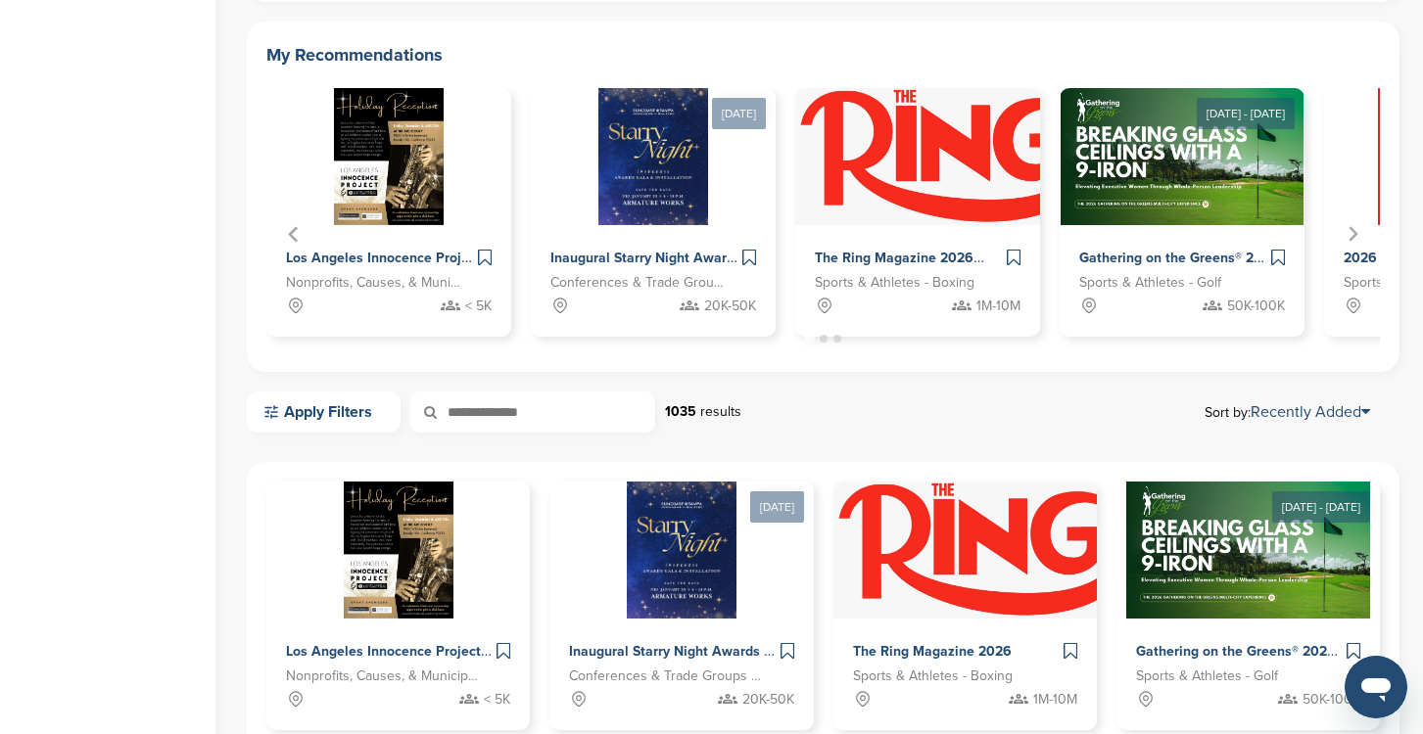
scroll to position [565, 0]
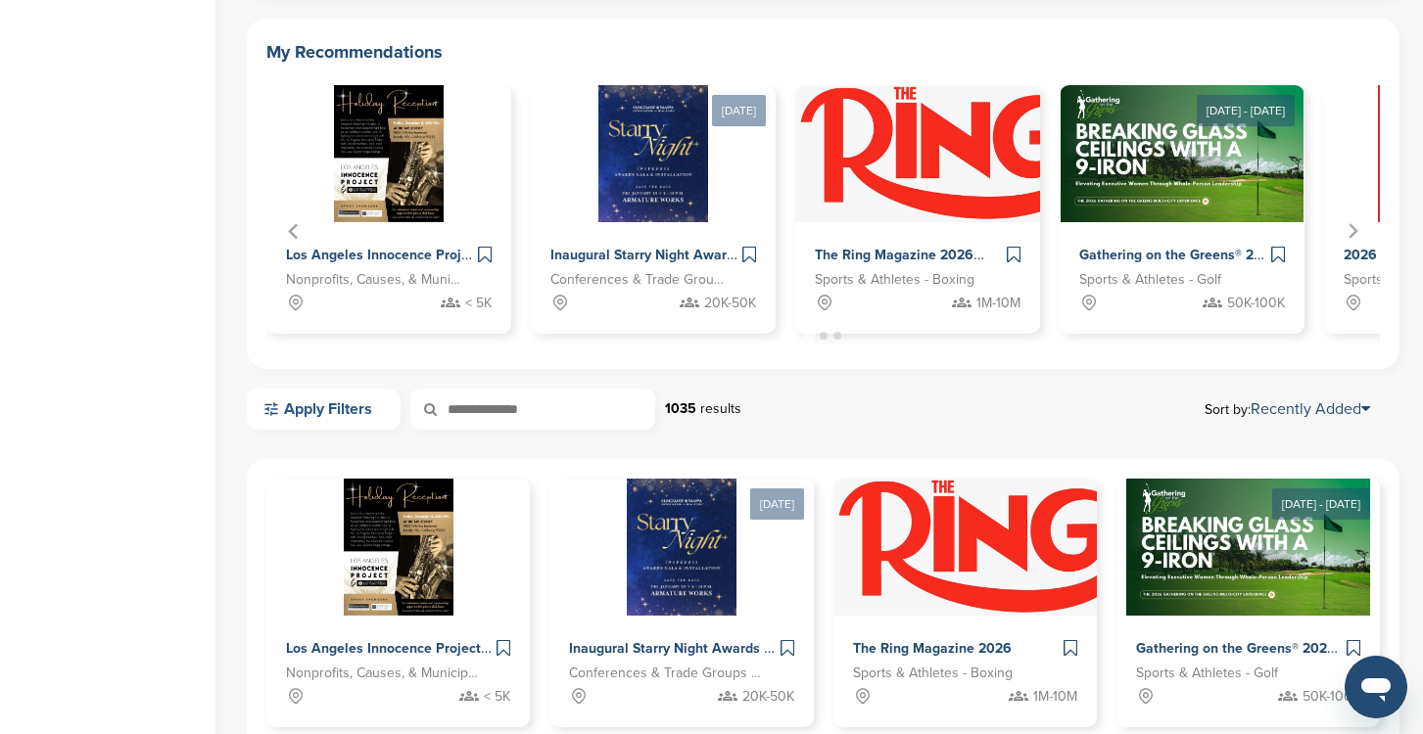
click at [341, 408] on link "Apply Filters" at bounding box center [324, 409] width 154 height 41
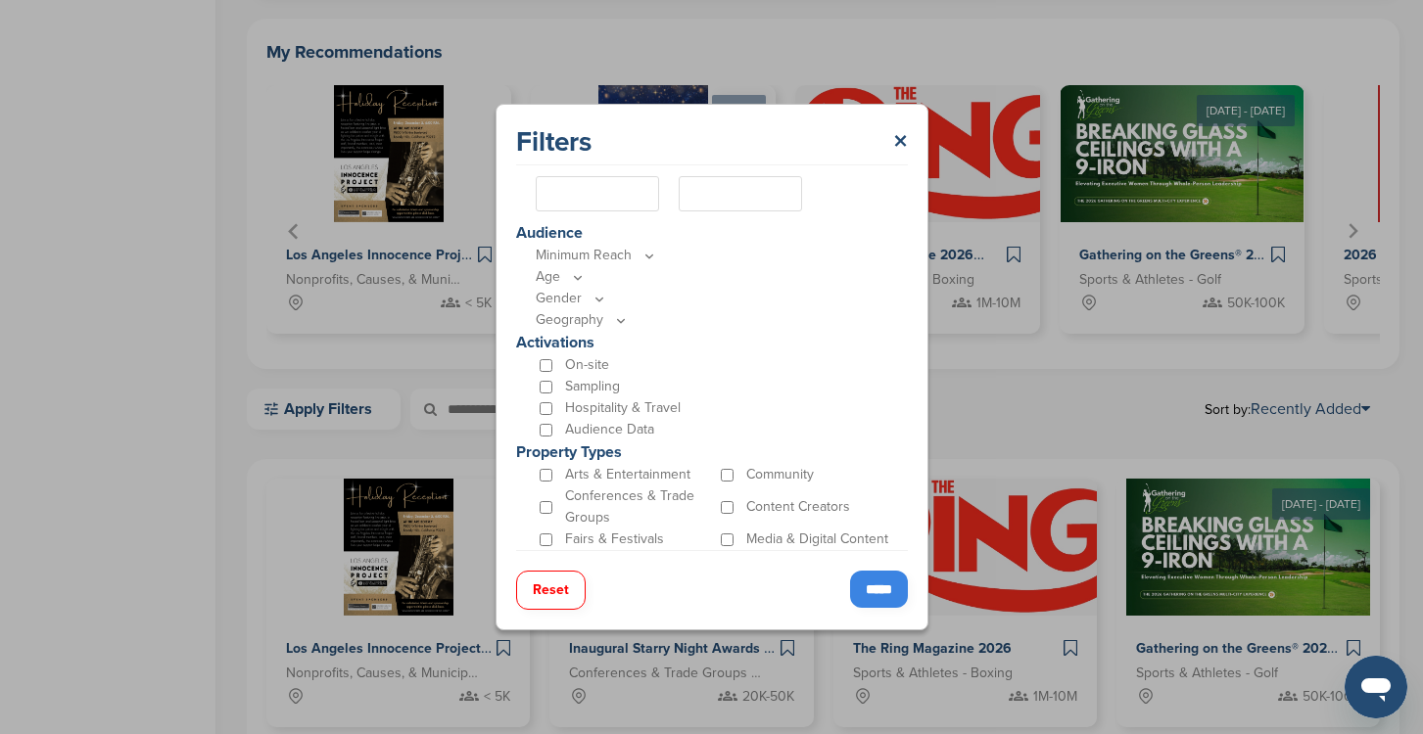
scroll to position [531, 0]
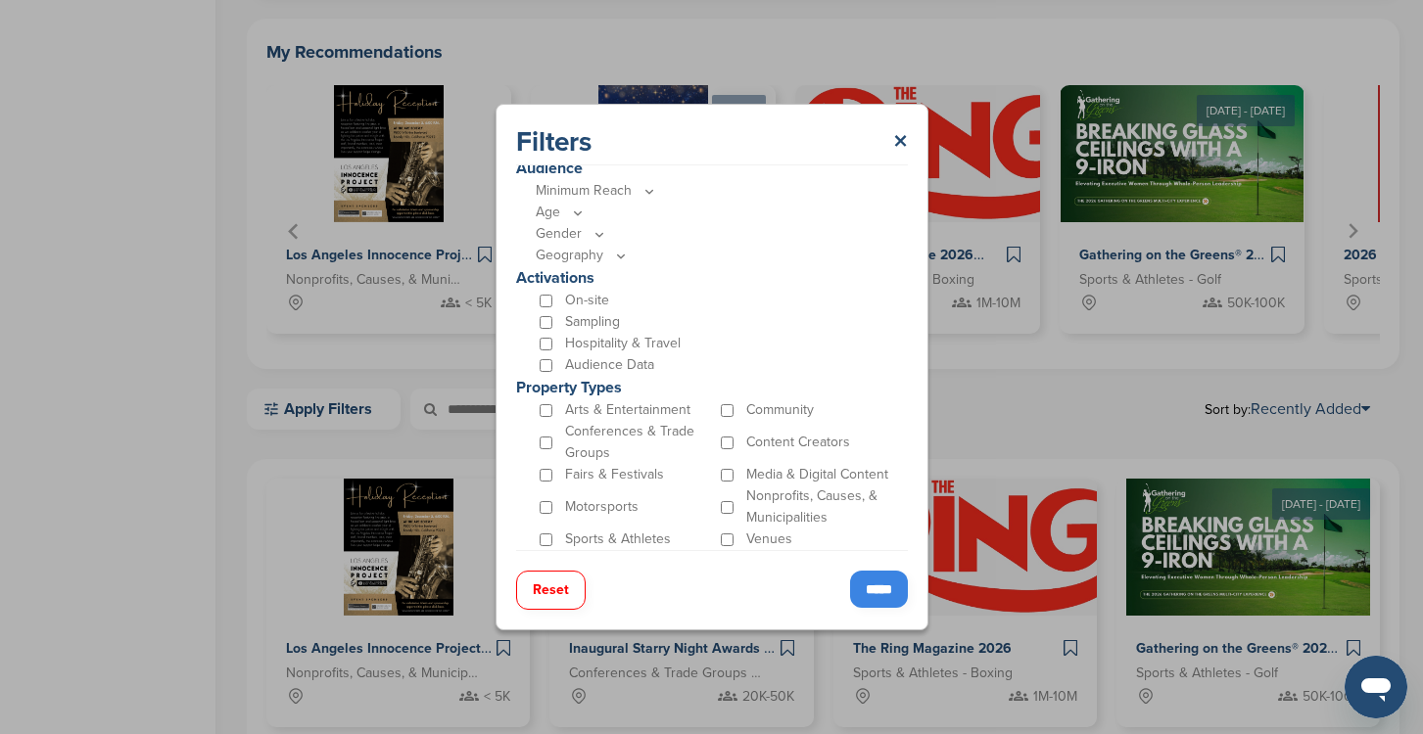
click at [879, 589] on input "*****" at bounding box center [879, 589] width 58 height 37
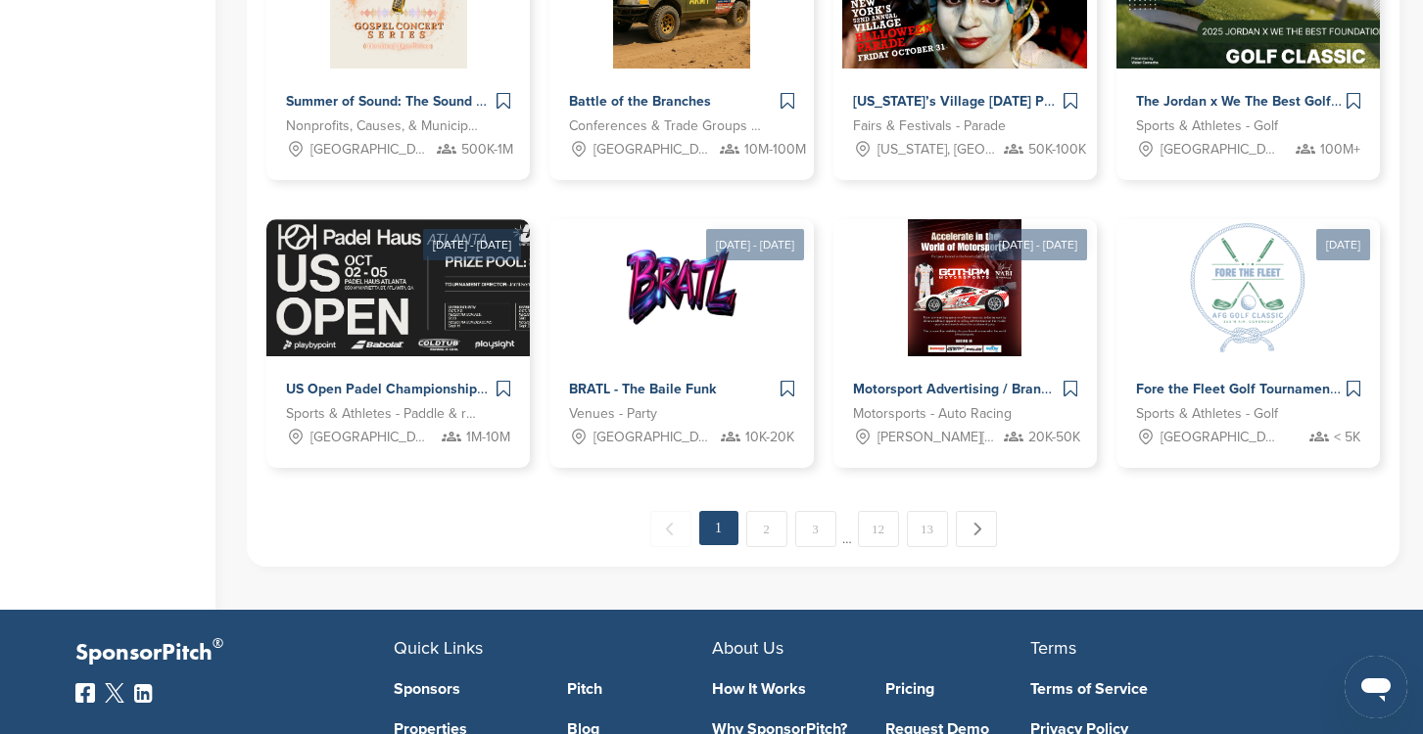
scroll to position [1429, 0]
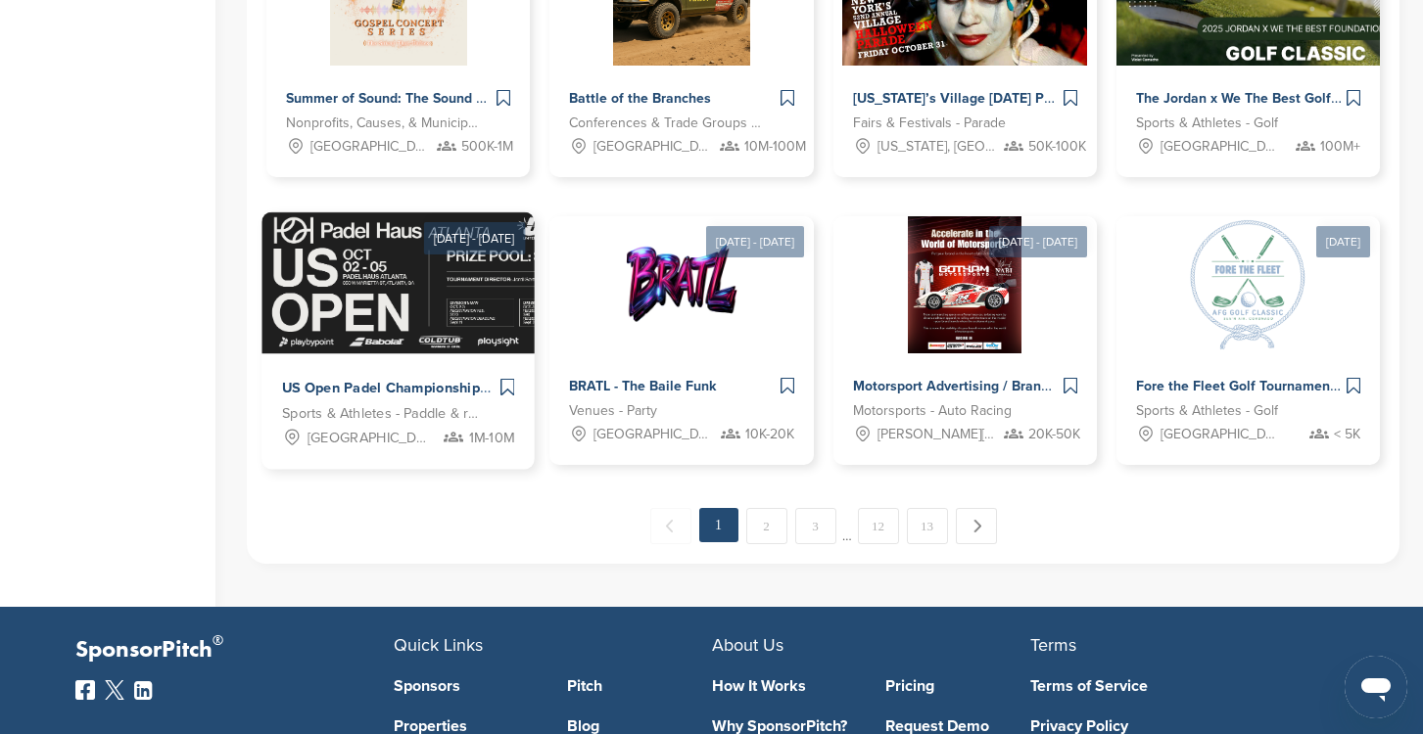
click at [418, 296] on img at bounding box center [526, 283] width 531 height 142
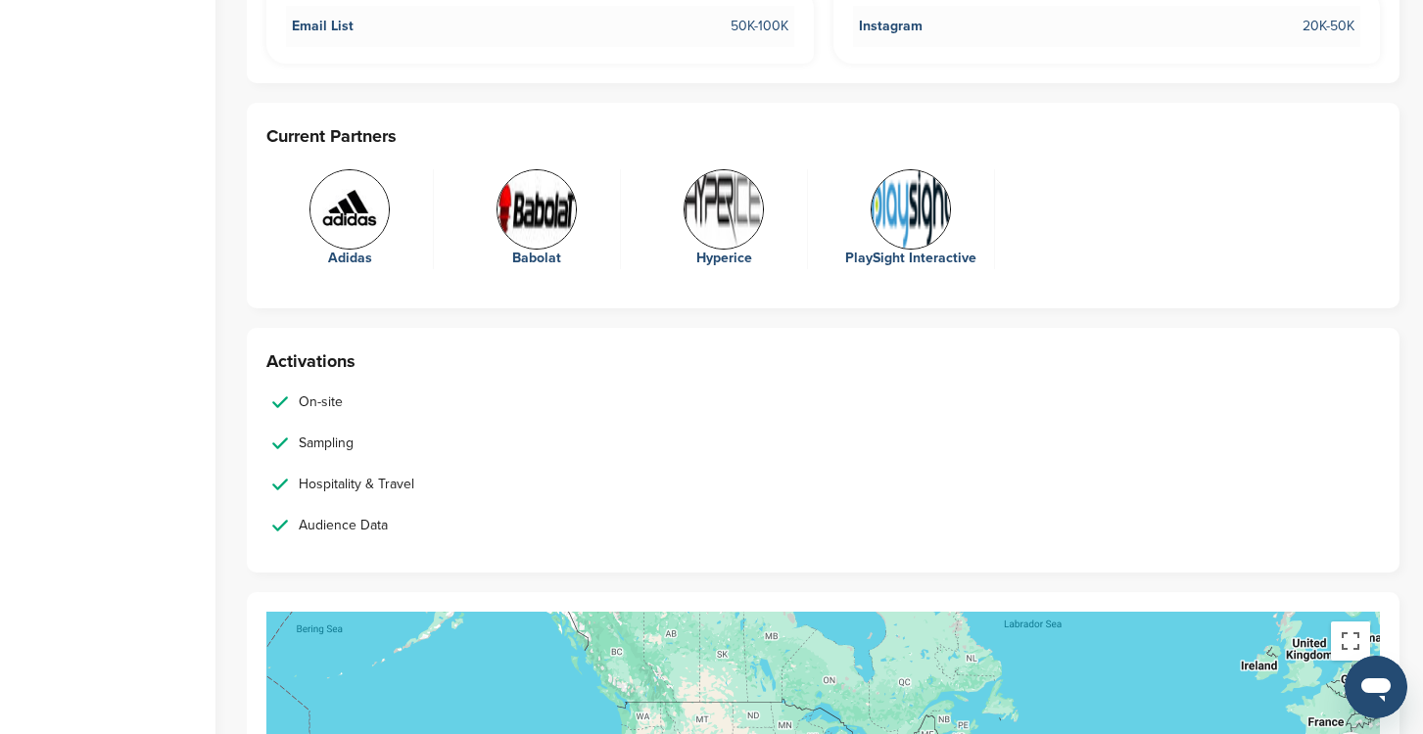
scroll to position [3449, 0]
